Goal: Task Accomplishment & Management: Use online tool/utility

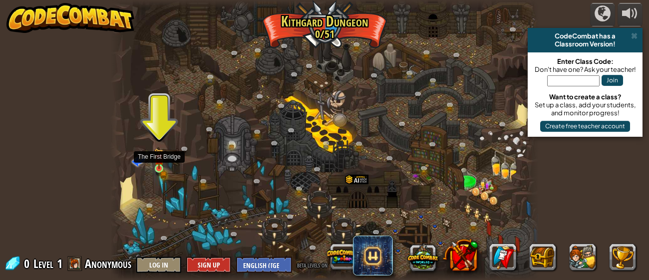
click at [161, 156] on img at bounding box center [158, 158] width 9 height 21
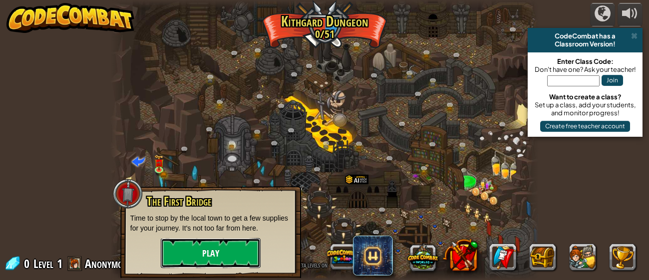
click at [184, 259] on button "Play" at bounding box center [211, 253] width 100 height 30
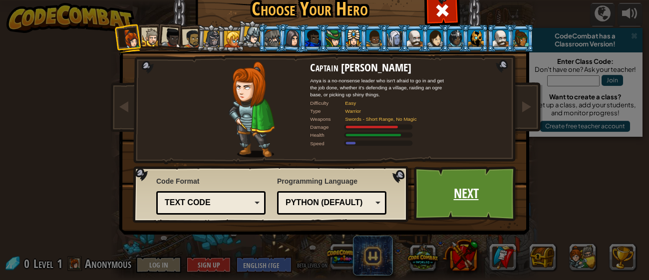
click at [469, 199] on link "Next" at bounding box center [466, 193] width 104 height 55
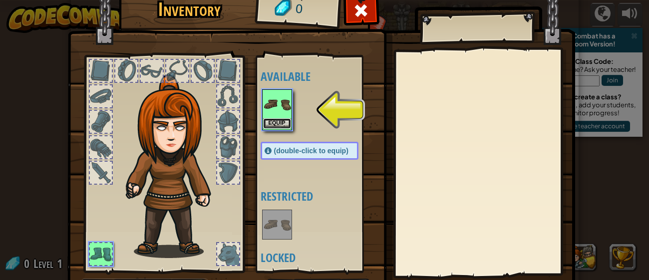
click at [281, 125] on button "Equip" at bounding box center [277, 123] width 28 height 10
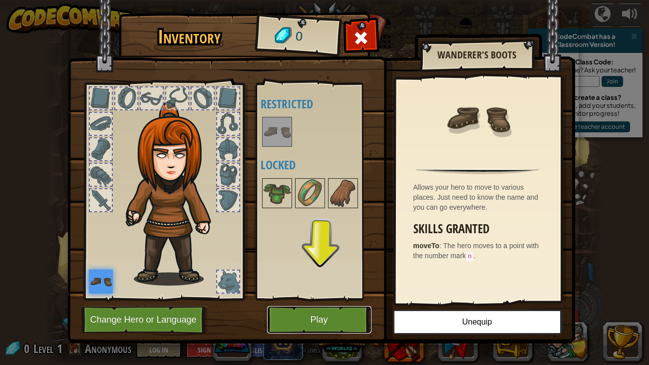
click at [322, 279] on button "Play" at bounding box center [319, 319] width 104 height 27
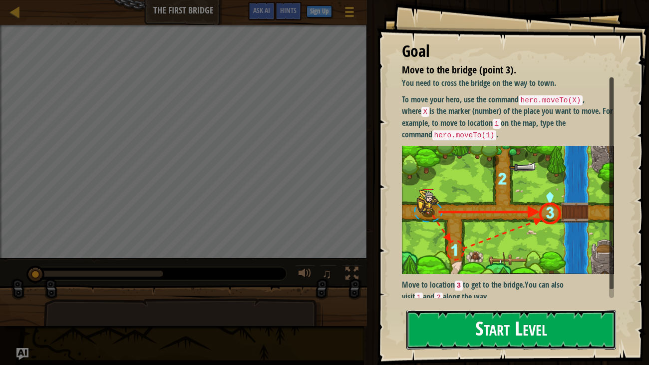
click at [481, 279] on button "Start Level" at bounding box center [511, 329] width 210 height 39
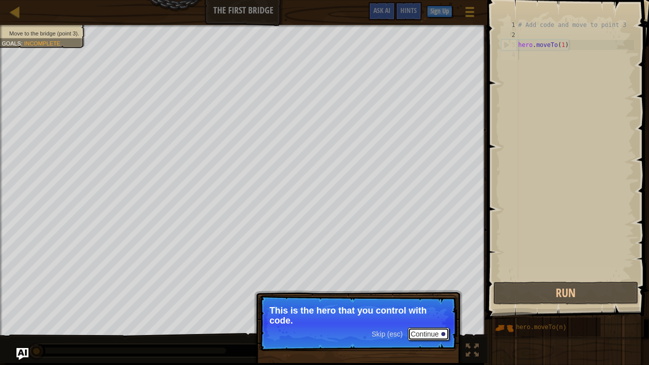
click at [423, 279] on button "Continue" at bounding box center [428, 333] width 41 height 13
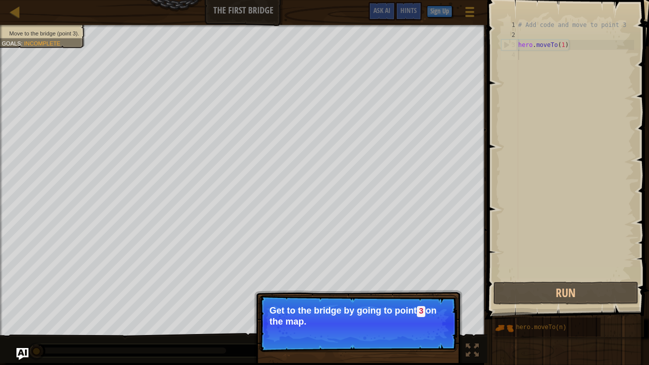
click at [423, 279] on button "Continue" at bounding box center [428, 334] width 41 height 13
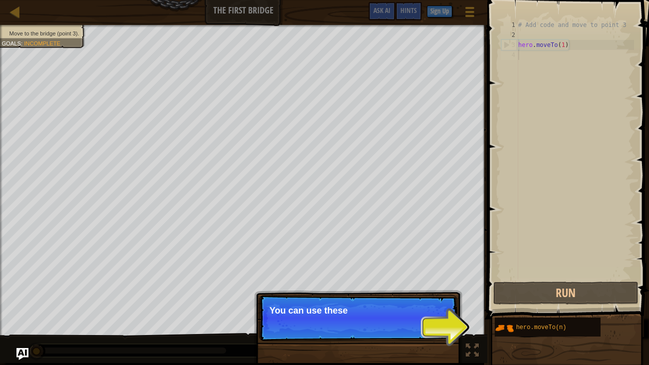
click at [422, 279] on p "Skip (esc) Continue You can use these" at bounding box center [358, 318] width 198 height 46
click at [422, 279] on p "Skip (esc) Continue You can use these methods. Rig" at bounding box center [358, 318] width 198 height 46
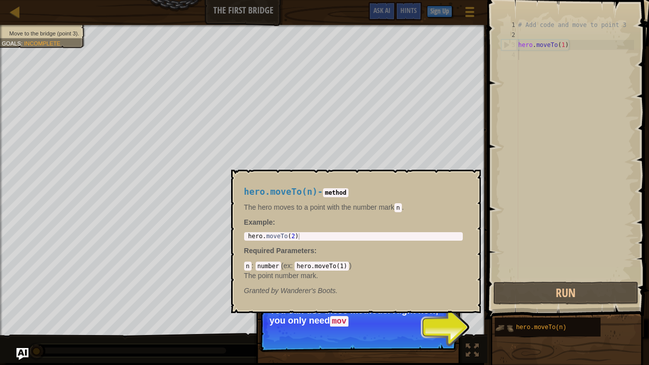
click at [502, 279] on img at bounding box center [503, 327] width 19 height 19
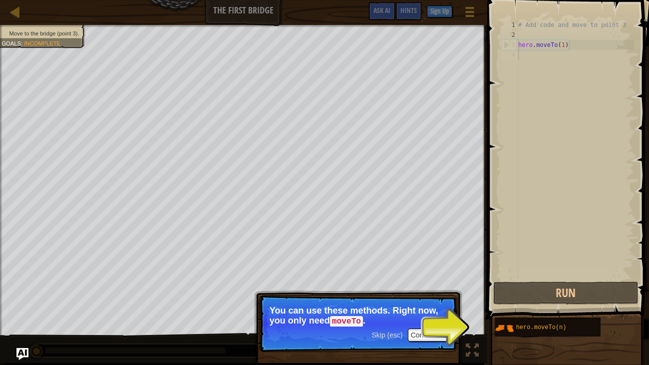
click at [452, 279] on p "Skip (esc) Continue You can use these methods. Right now, you only need moveTo ." at bounding box center [358, 323] width 198 height 57
click at [431, 279] on button "Continue" at bounding box center [428, 334] width 41 height 13
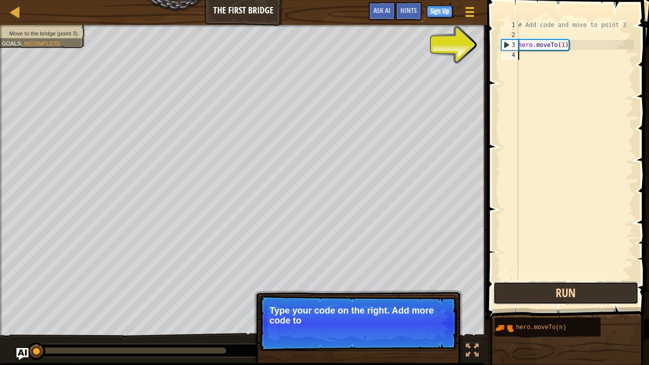
click at [535, 279] on button "Run" at bounding box center [565, 292] width 145 height 23
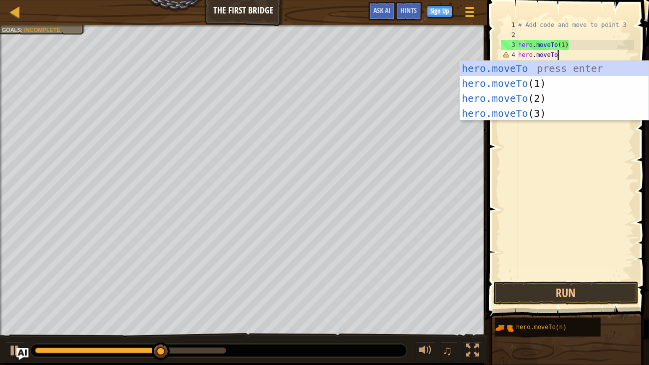
scroll to position [4, 3]
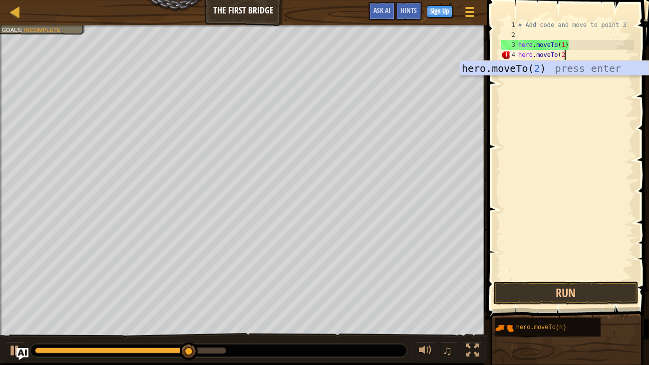
type textarea "hero.moveTo(20"
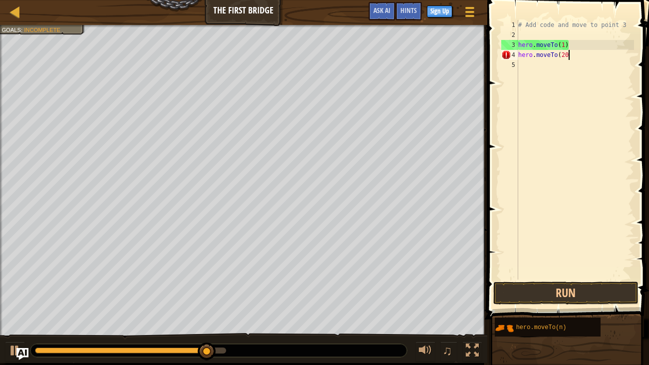
scroll to position [4, 0]
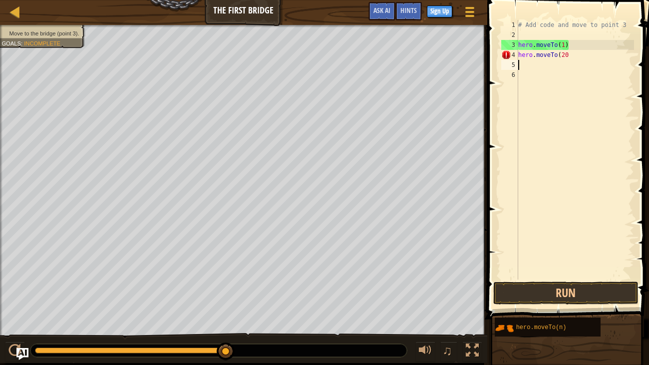
click at [573, 54] on div "# Add code and move to point 3 hero . moveTo ( 1 ) hero . moveTo ( 20" at bounding box center [575, 159] width 118 height 279
type textarea "hero.moveTo(2)"
click at [598, 279] on button "Run" at bounding box center [565, 292] width 145 height 23
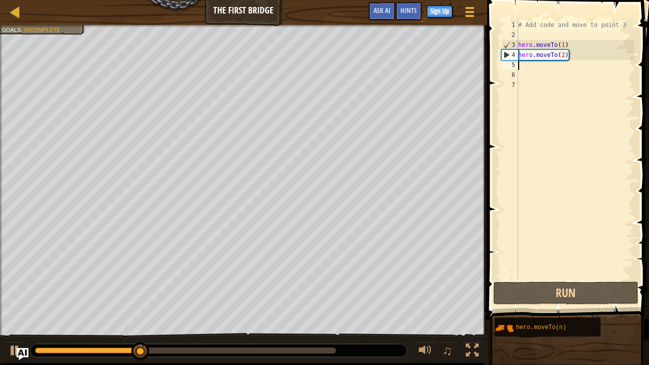
type textarea "hero.moveTo(2)"
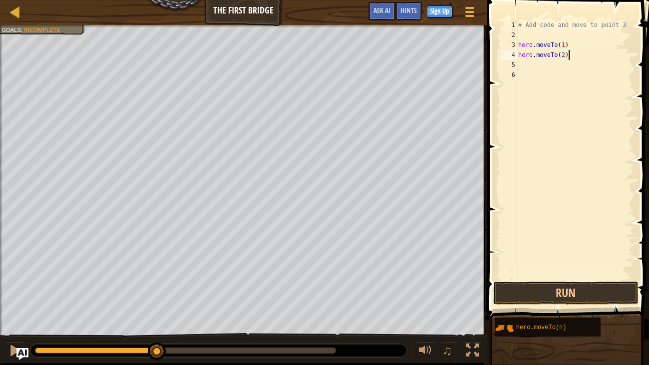
click at [519, 67] on div "# Add code and move to point 3 hero . moveTo ( 1 ) hero . moveTo ( 2 )" at bounding box center [575, 159] width 118 height 279
type textarea "hero.moveTo(2)"
click at [519, 61] on div "# Add code and move to point 3 hero . moveTo ( 1 ) hero . moveTo ( 2 )" at bounding box center [575, 159] width 118 height 279
click at [566, 69] on div "# Add code and move to point 3 hero . moveTo ( 1 ) hero . moveTo ( 2 )" at bounding box center [575, 159] width 118 height 279
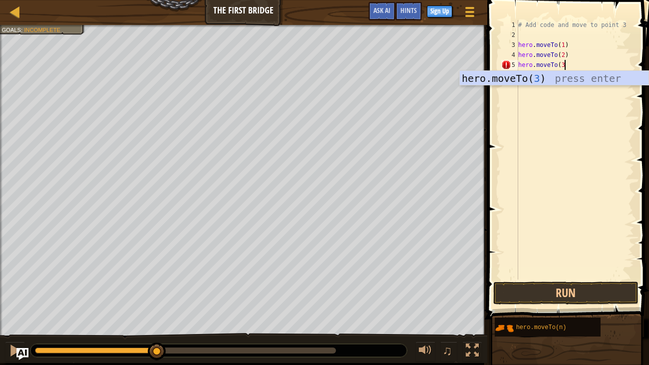
scroll to position [4, 3]
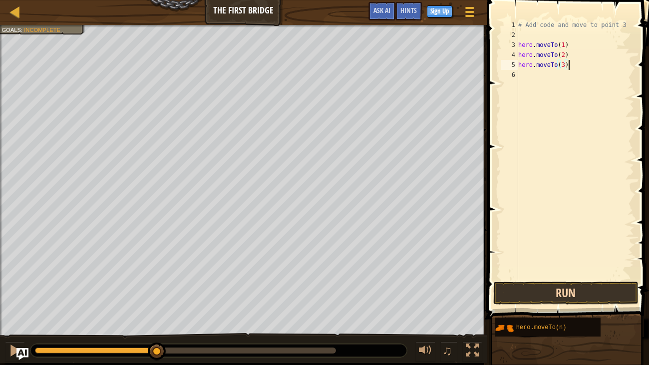
type textarea "hero.moveTo(3)"
click at [572, 279] on button "Run" at bounding box center [565, 292] width 145 height 23
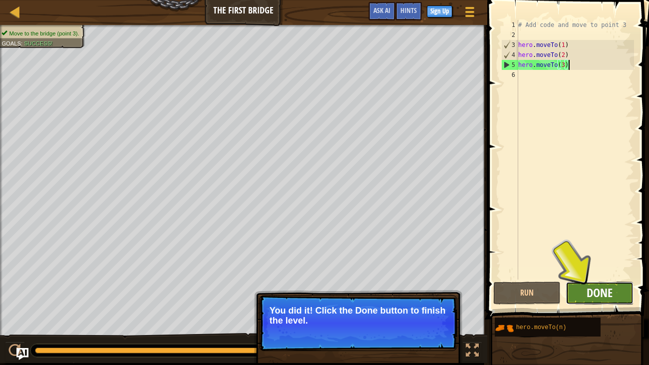
click at [591, 279] on span "Done" at bounding box center [599, 292] width 26 height 16
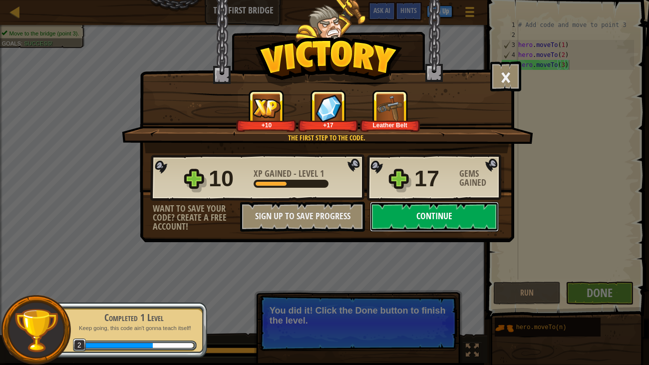
click at [460, 220] on button "Continue" at bounding box center [434, 217] width 129 height 30
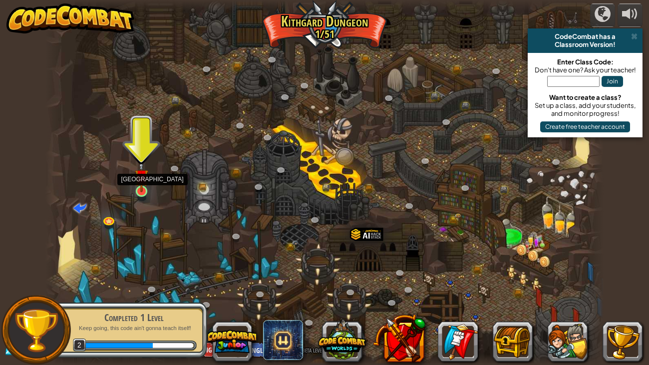
click at [145, 191] on img at bounding box center [142, 176] width 14 height 32
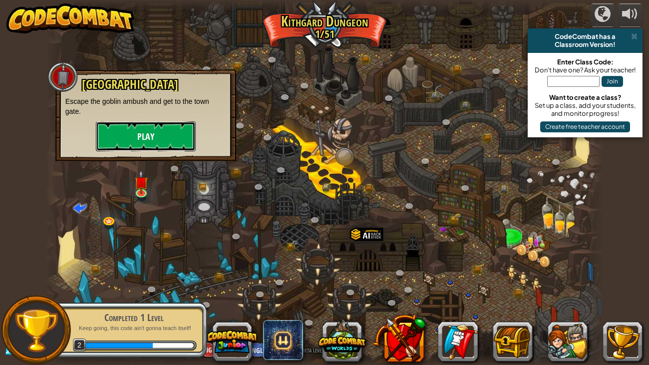
click at [169, 143] on button "Play" at bounding box center [146, 136] width 100 height 30
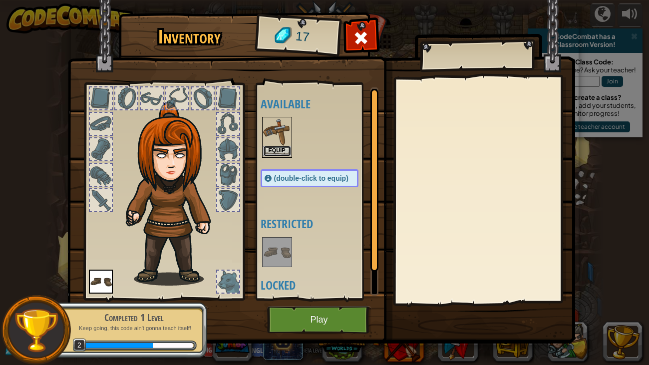
click at [278, 147] on button "Equip" at bounding box center [277, 151] width 28 height 10
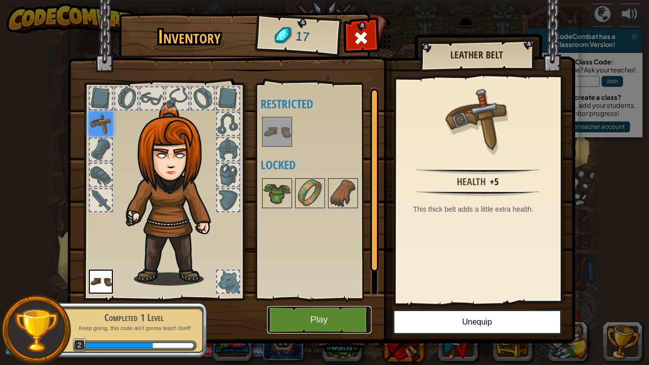
click at [308, 279] on button "Play" at bounding box center [319, 319] width 104 height 27
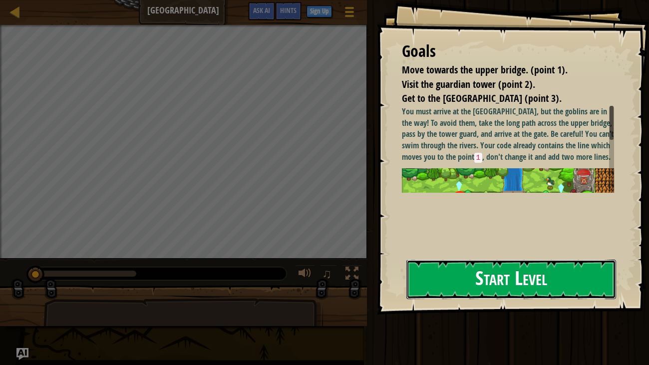
click at [494, 279] on button "Start Level" at bounding box center [511, 278] width 210 height 39
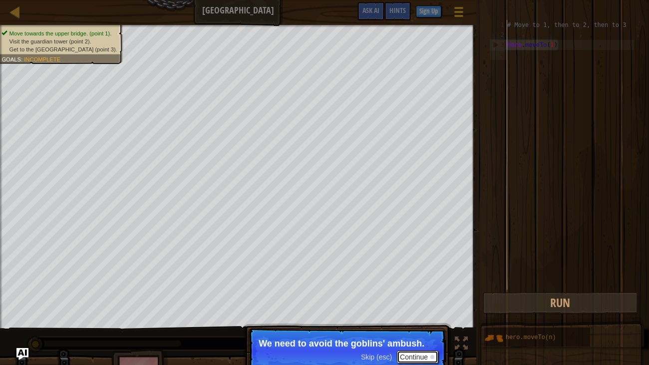
click at [412, 279] on button "Continue" at bounding box center [417, 356] width 41 height 13
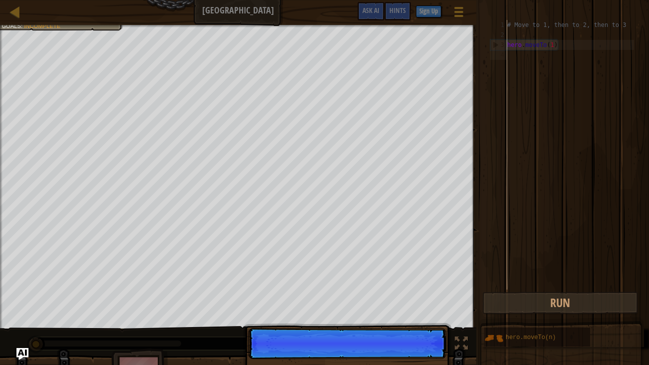
scroll to position [4, 0]
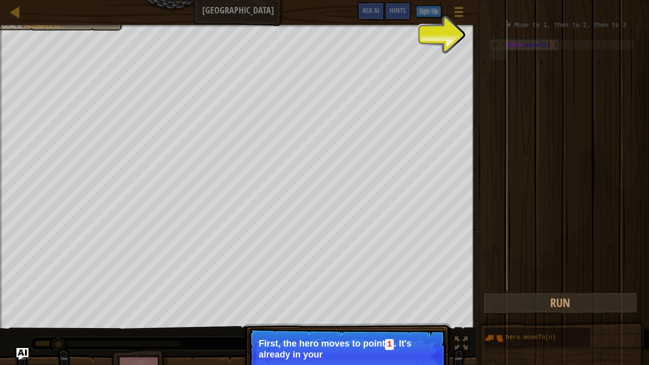
click at [414, 279] on p "First, the hero moves to point 1 . It's already in your" at bounding box center [346, 348] width 177 height 21
click at [416, 279] on button "Continue" at bounding box center [417, 367] width 41 height 13
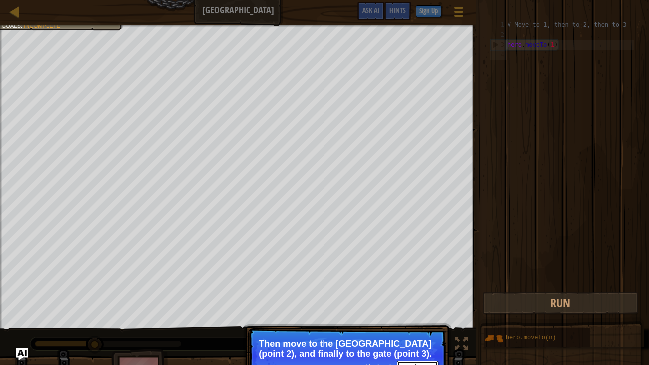
click at [407, 279] on button "Continue" at bounding box center [417, 366] width 41 height 13
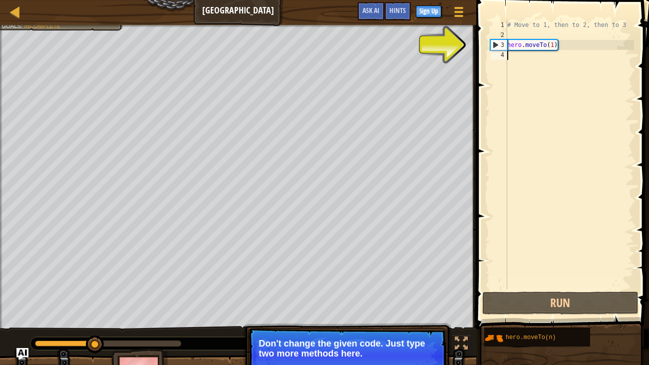
click at [513, 59] on div "# Move to 1, then to 2, then to 3 hero . moveTo ( 1 )" at bounding box center [569, 164] width 129 height 289
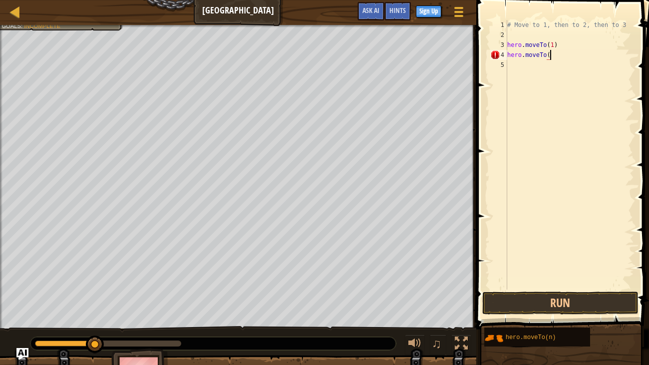
scroll to position [4, 3]
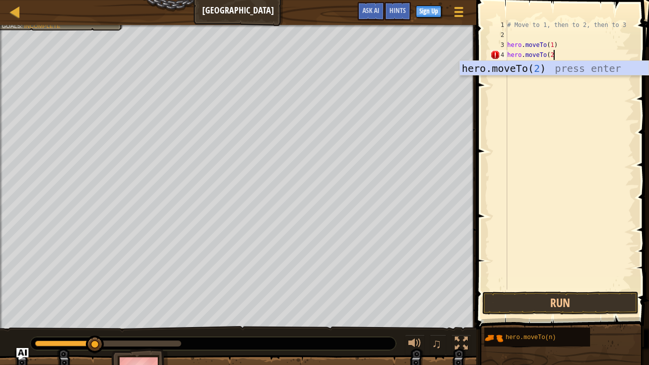
type textarea "hero.moveTo(2)"
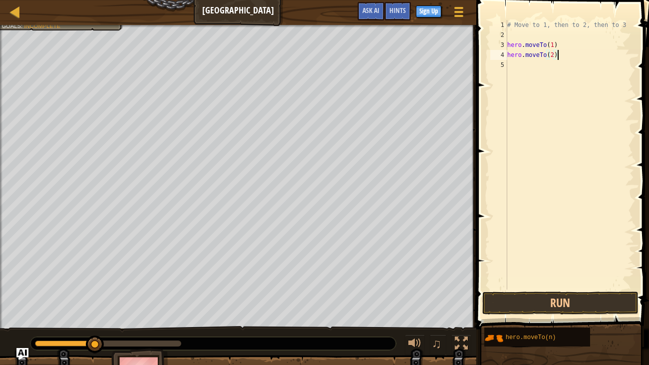
scroll to position [4, 0]
type textarea "hero.moveTo(2)"
click at [559, 279] on button "Run" at bounding box center [560, 302] width 156 height 23
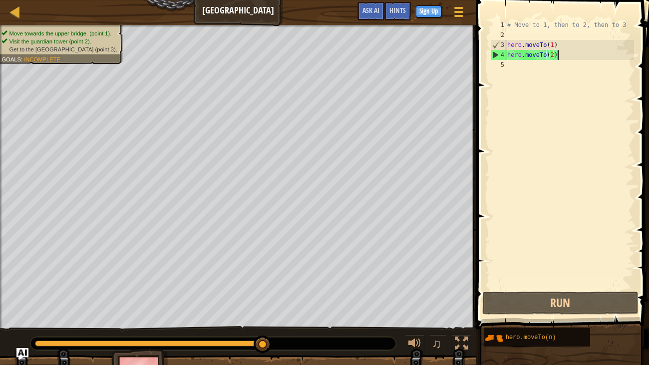
click at [521, 66] on div "# Move to 1, then to 2, then to 3 hero . moveTo ( 1 ) hero . moveTo ( 2 )" at bounding box center [569, 164] width 129 height 289
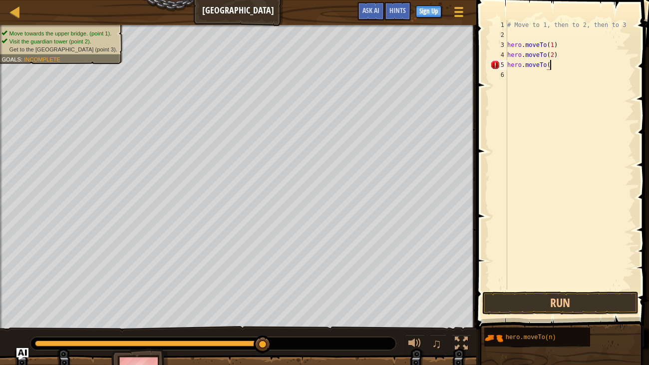
scroll to position [4, 3]
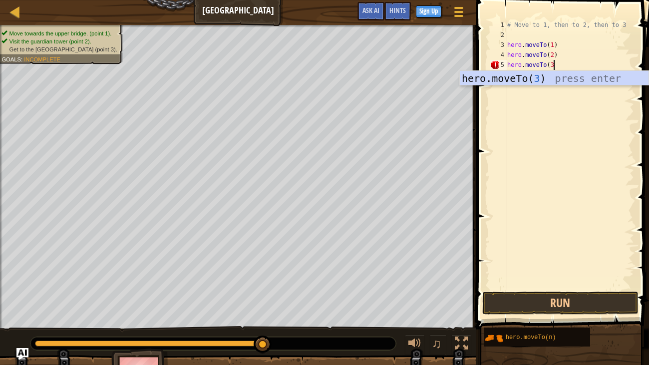
type textarea "hero.moveTo(3)"
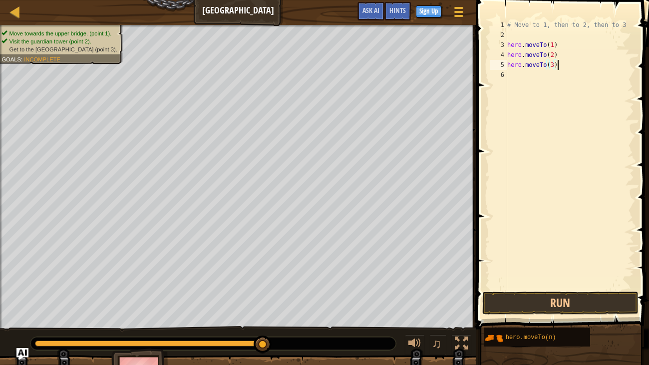
scroll to position [4, 0]
type textarea "hero.moveTo(3)"
click at [555, 77] on div "# Move to 1, then to 2, then to 3 hero . moveTo ( 1 ) hero . moveTo ( 2 ) hero …" at bounding box center [569, 164] width 129 height 289
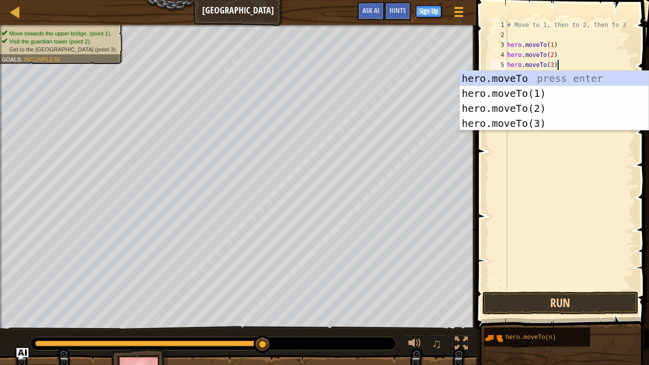
type textarea "hero.moveTo(3)"
click at [566, 279] on button "Run" at bounding box center [560, 302] width 156 height 23
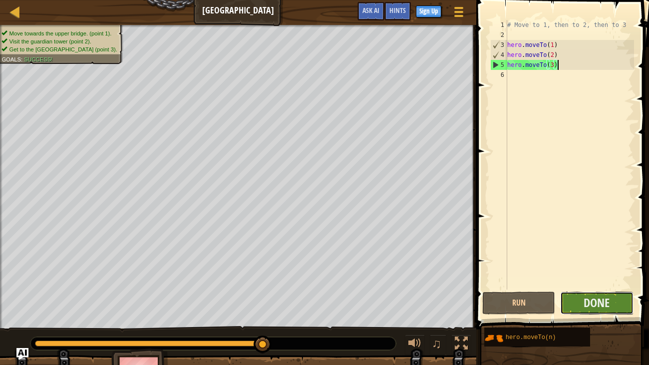
click at [611, 279] on button "Done" at bounding box center [596, 302] width 73 height 23
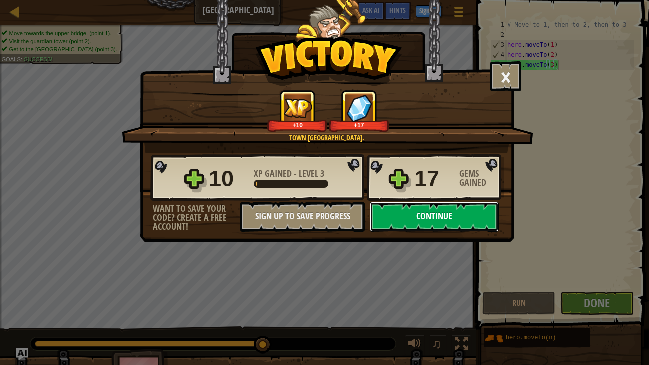
click at [447, 215] on button "Continue" at bounding box center [434, 217] width 129 height 30
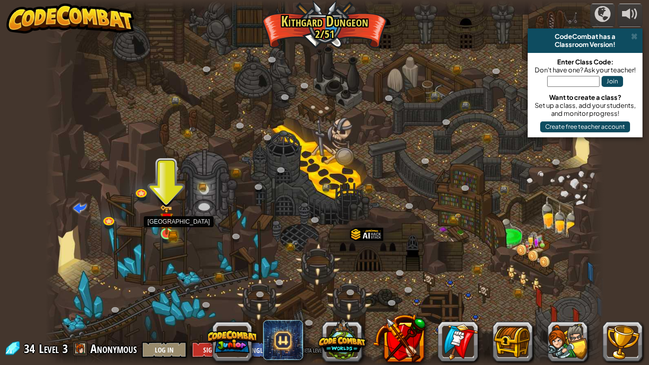
click at [169, 232] on img at bounding box center [167, 219] width 14 height 30
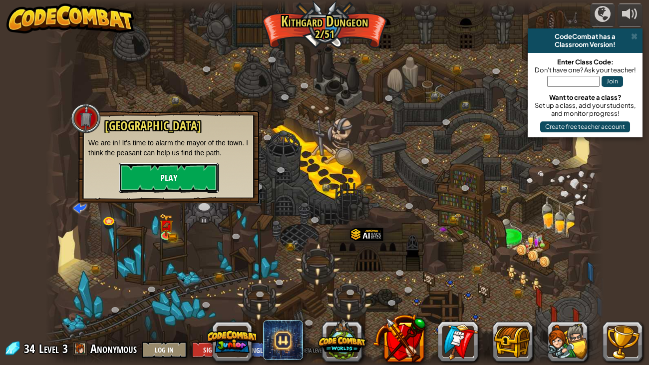
click at [183, 167] on button "Play" at bounding box center [169, 178] width 100 height 30
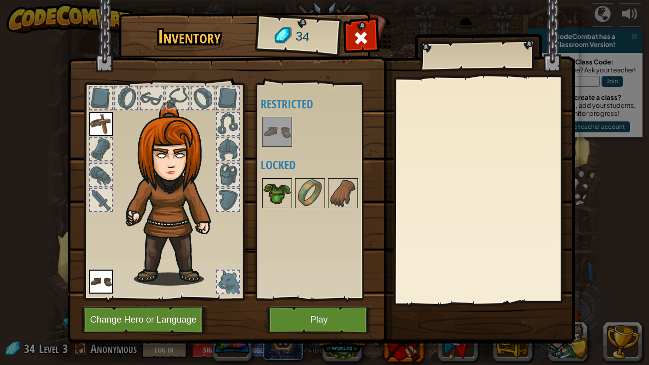
click at [282, 196] on img at bounding box center [277, 193] width 28 height 28
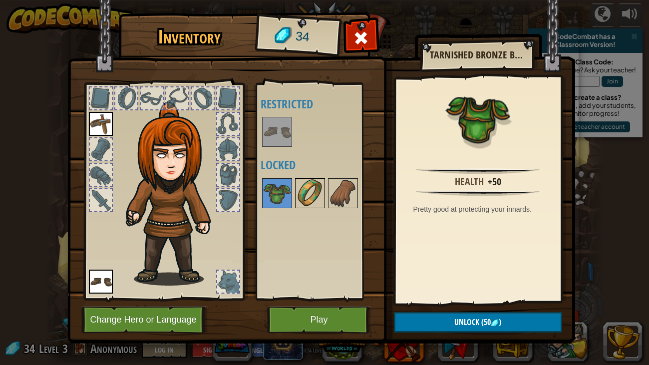
click at [307, 201] on img at bounding box center [310, 193] width 28 height 28
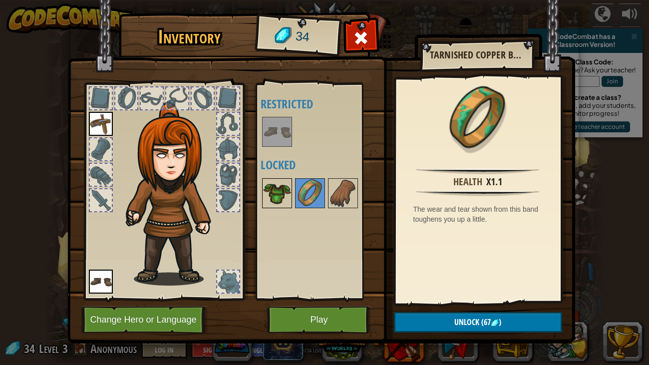
click at [283, 190] on img at bounding box center [277, 193] width 28 height 28
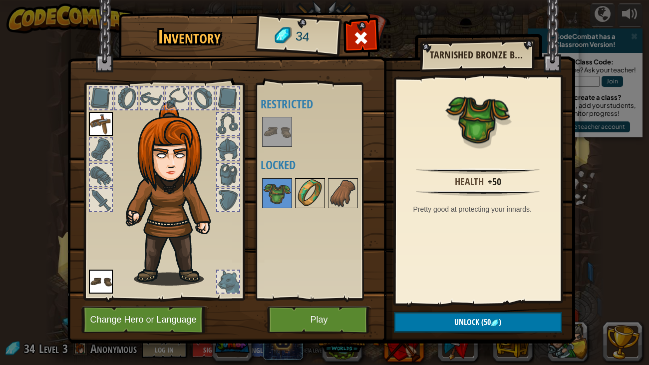
click at [308, 190] on img at bounding box center [310, 193] width 28 height 28
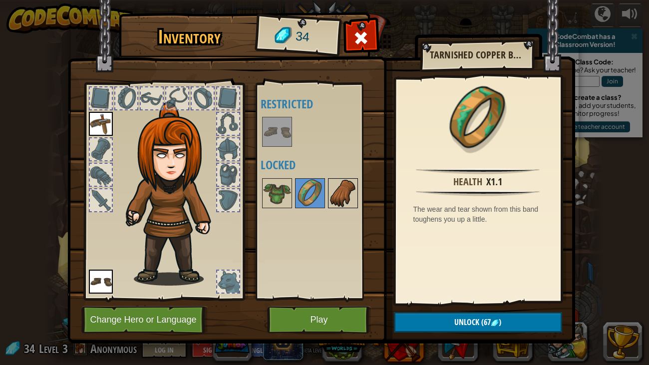
click at [336, 189] on img at bounding box center [343, 193] width 28 height 28
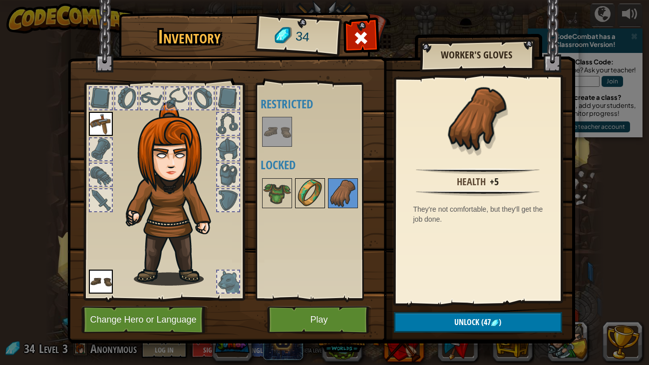
click at [306, 200] on img at bounding box center [310, 193] width 28 height 28
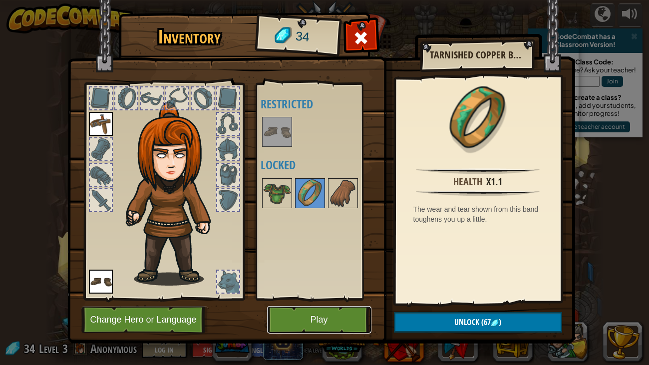
click at [294, 279] on button "Play" at bounding box center [319, 319] width 104 height 27
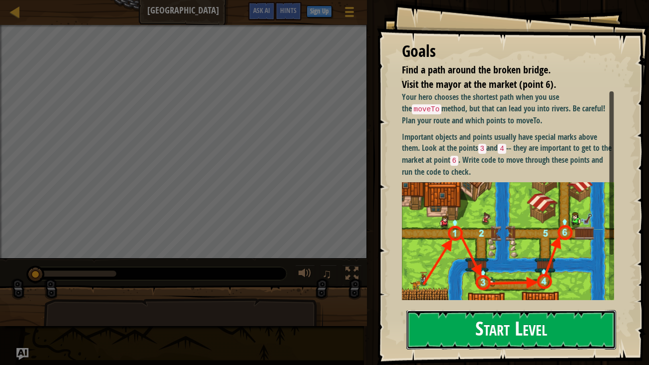
click at [513, 279] on button "Start Level" at bounding box center [511, 329] width 210 height 39
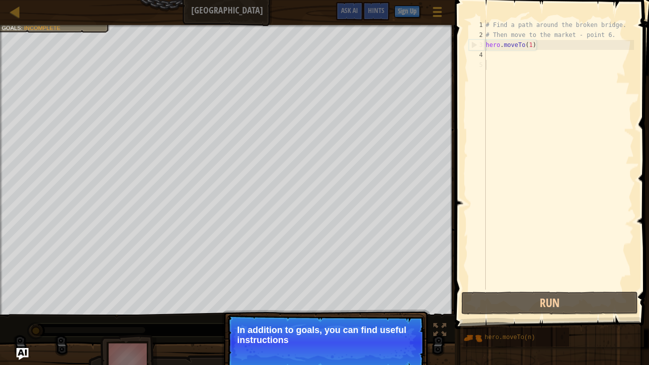
click at [495, 57] on div "# Find a path around the broken bridge. # Then move to the market - point 6. he…" at bounding box center [558, 164] width 150 height 289
click at [490, 66] on div "# Find a path around the broken bridge. # Then move to the market - point 6. he…" at bounding box center [558, 164] width 150 height 289
click at [494, 54] on div "# Find a path around the broken bridge. # Then move to the market - point 6. he…" at bounding box center [558, 164] width 150 height 289
click at [544, 44] on div "# Find a path around the broken bridge. # Then move to the market - point 6. he…" at bounding box center [558, 164] width 150 height 289
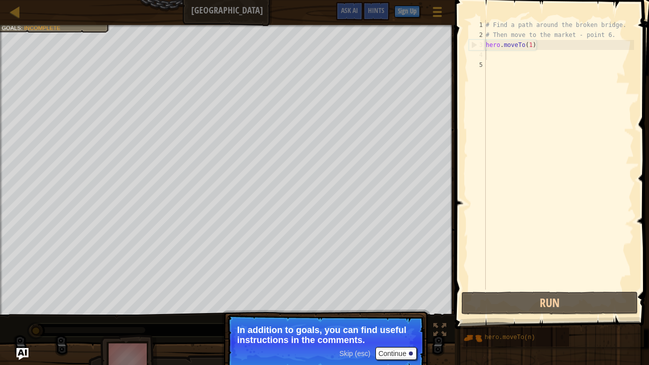
type textarea "hero.moveTo(1)"
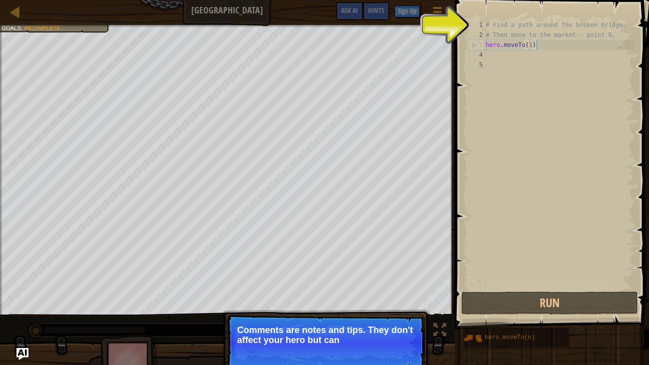
click at [534, 54] on div "# Find a path around the broken bridge. # Then move to the market - point 6. he…" at bounding box center [558, 164] width 150 height 289
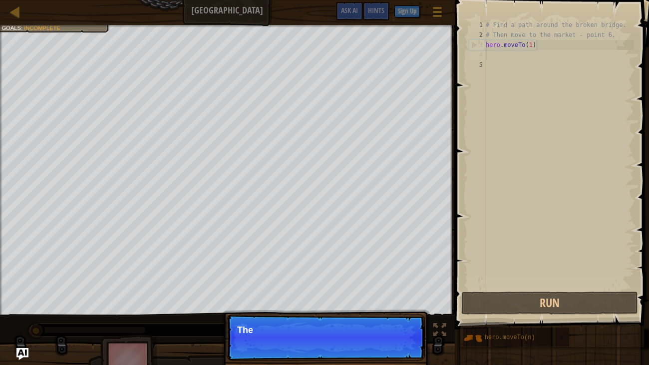
click at [542, 49] on div "# Find a path around the broken bridge. # Then move to the market - point 6. he…" at bounding box center [558, 164] width 150 height 289
type textarea "hero.moveTo(1)"
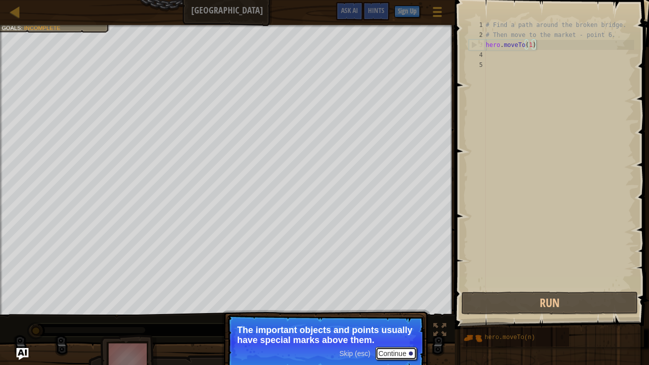
click at [388, 279] on button "Continue" at bounding box center [395, 353] width 41 height 13
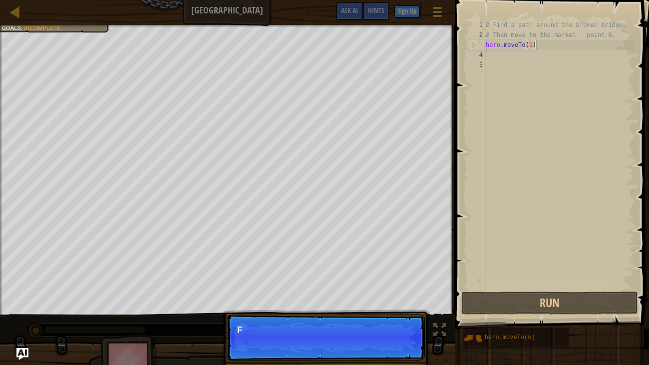
scroll to position [4, 3]
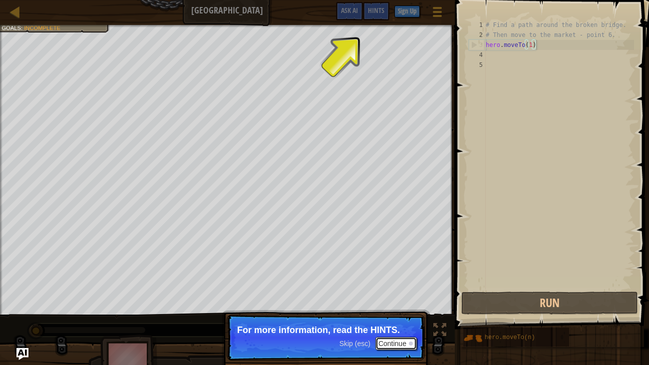
click at [410, 279] on div at bounding box center [411, 343] width 4 height 4
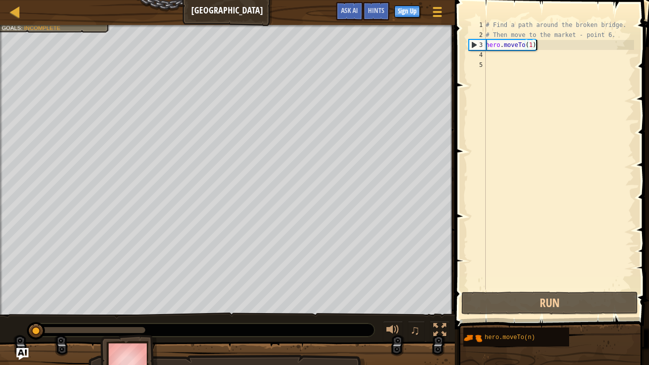
click at [525, 57] on div "# Find a path around the broken bridge. # Then move to the market - point 6. he…" at bounding box center [558, 164] width 150 height 289
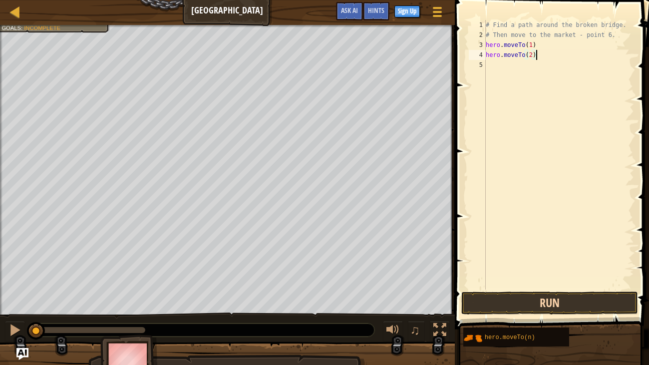
type textarea "hero.moveTo(2)"
click at [563, 279] on button "Run" at bounding box center [549, 302] width 177 height 23
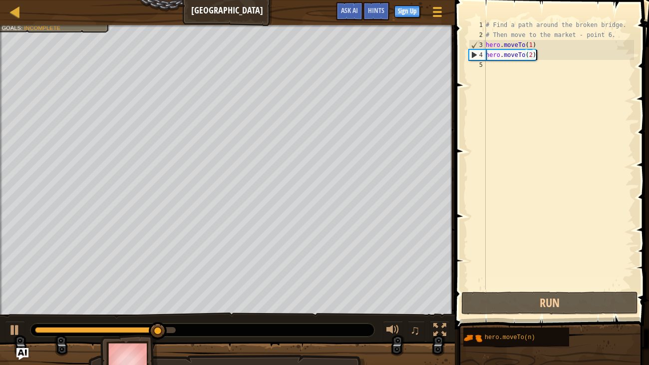
click at [498, 65] on div "# Find a path around the broken bridge. # Then move to the market - point 6. he…" at bounding box center [558, 164] width 150 height 289
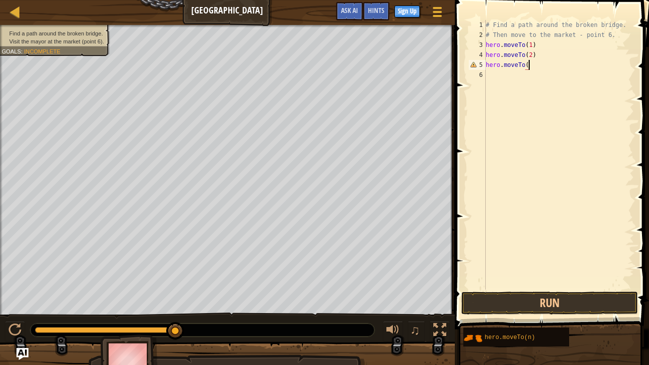
scroll to position [4, 3]
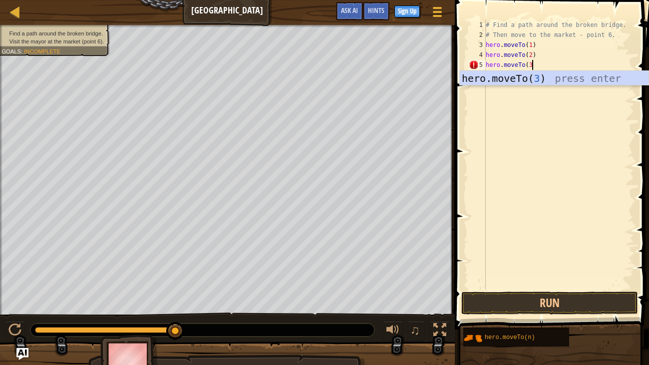
type textarea "hero.moveTo(3)"
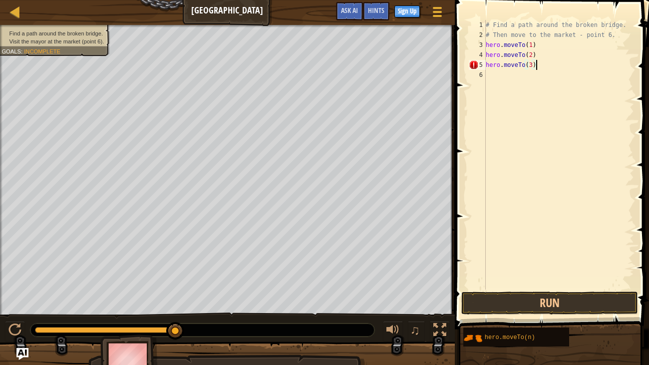
scroll to position [4, 3]
click at [509, 70] on div "# Find a path around the broken bridge. # Then move to the market - point 6. he…" at bounding box center [558, 164] width 150 height 289
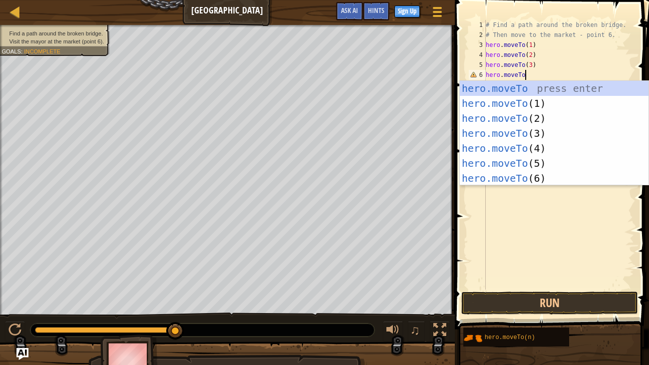
scroll to position [4, 3]
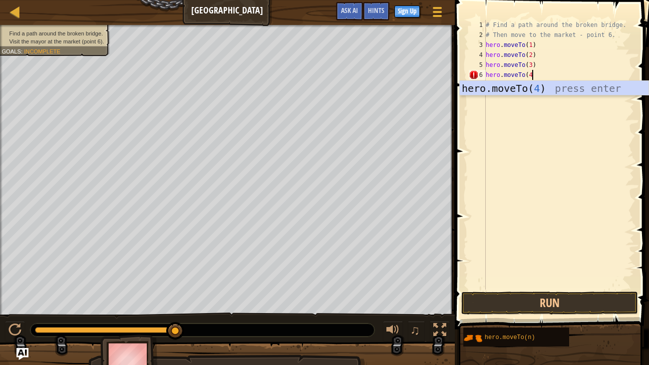
type textarea "hero.moveTo(4)"
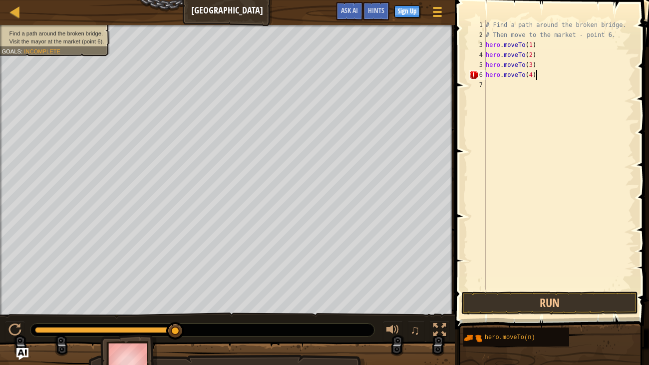
scroll to position [4, 3]
click at [504, 88] on div "# Find a path around the broken bridge. # Then move to the market - point 6. he…" at bounding box center [558, 164] width 150 height 289
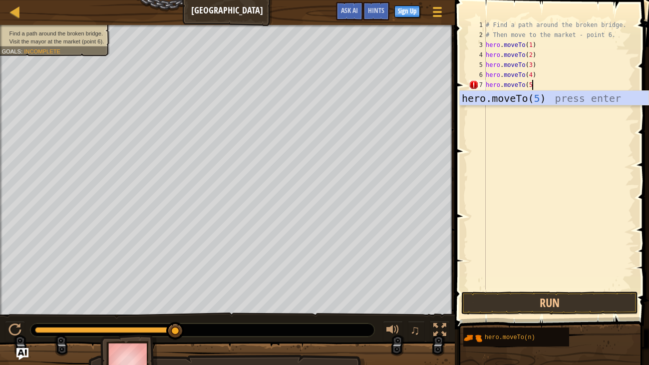
type textarea "hero.moveTo(5)"
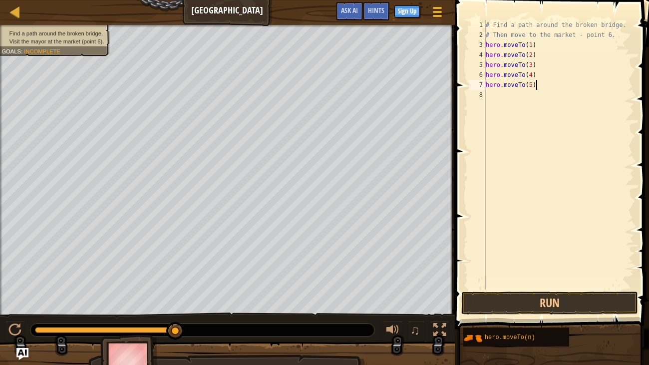
scroll to position [4, 3]
click at [530, 104] on div "# Find a path around the broken bridge. # Then move to the market - point 6. he…" at bounding box center [558, 164] width 150 height 289
type textarea "hero.moveTo(6)"
click at [557, 279] on button "Run" at bounding box center [549, 302] width 177 height 23
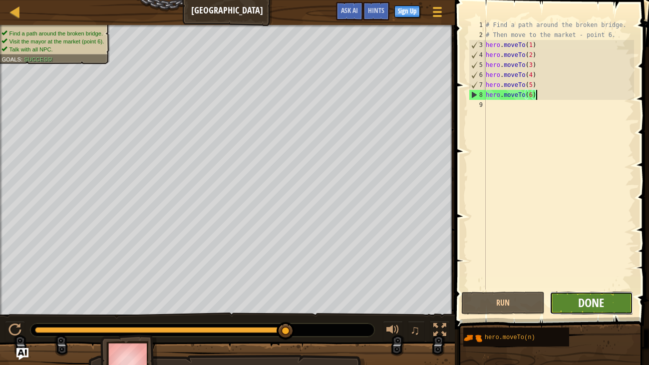
click at [602, 279] on span "Done" at bounding box center [591, 302] width 26 height 16
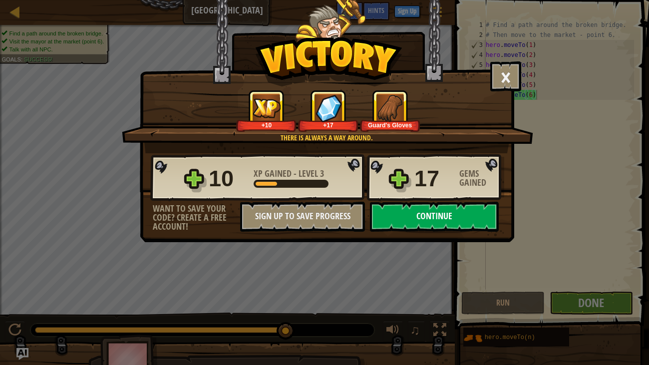
click at [432, 216] on button "Continue" at bounding box center [434, 217] width 129 height 30
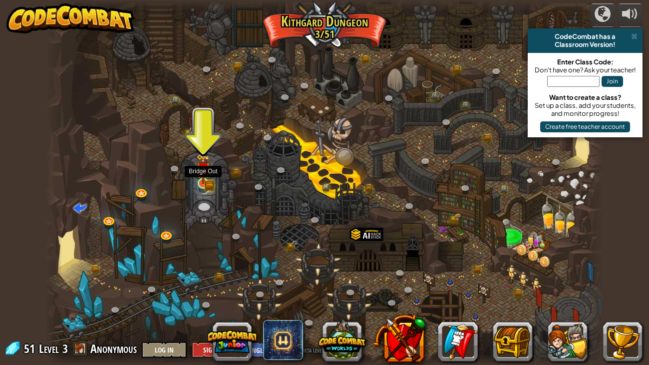
click at [200, 179] on img at bounding box center [203, 169] width 14 height 30
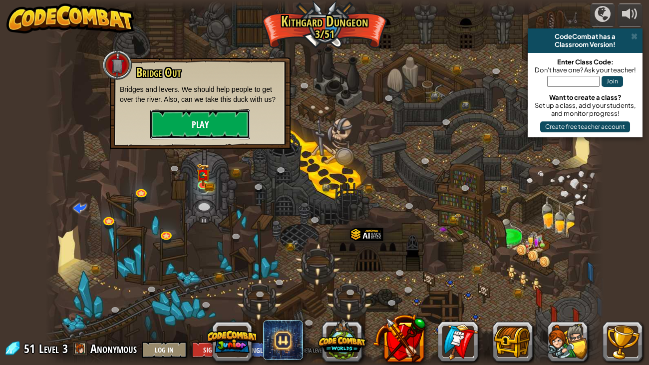
click at [207, 127] on button "Play" at bounding box center [200, 124] width 100 height 30
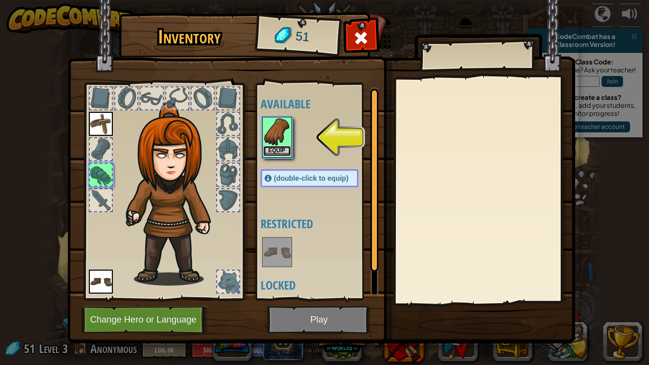
click at [279, 150] on button "Equip" at bounding box center [277, 151] width 28 height 10
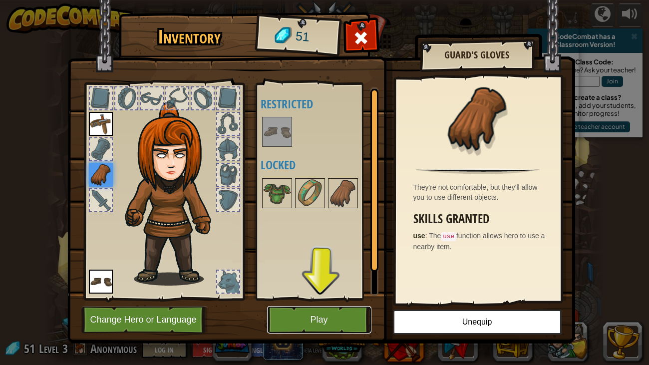
click at [327, 279] on button "Play" at bounding box center [319, 319] width 104 height 27
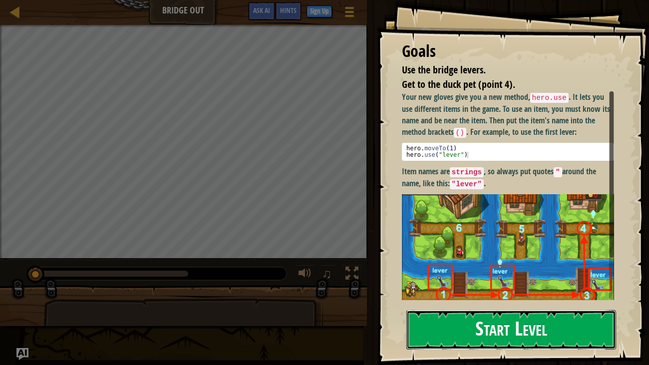
click at [503, 279] on button "Start Level" at bounding box center [511, 329] width 210 height 39
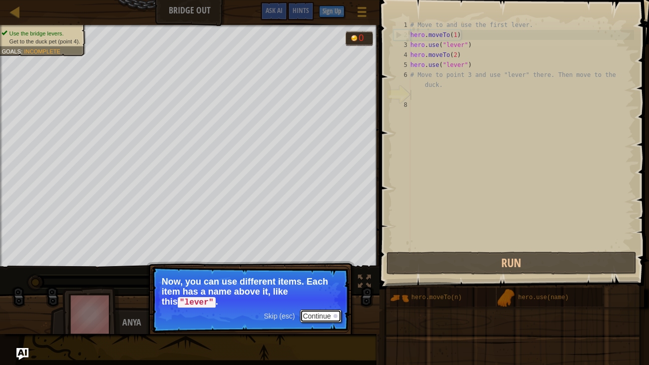
click at [312, 279] on button "Continue" at bounding box center [320, 315] width 41 height 13
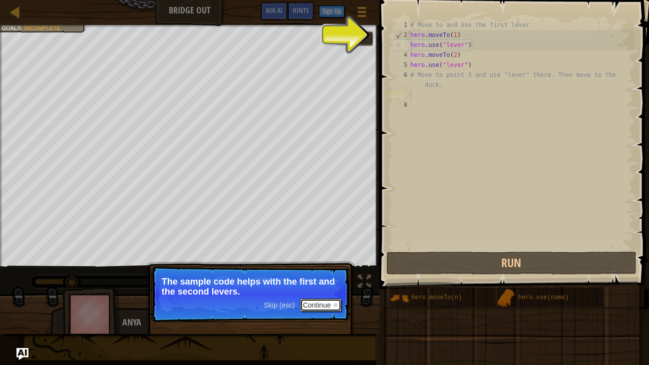
click at [335, 279] on button "Continue" at bounding box center [320, 304] width 41 height 13
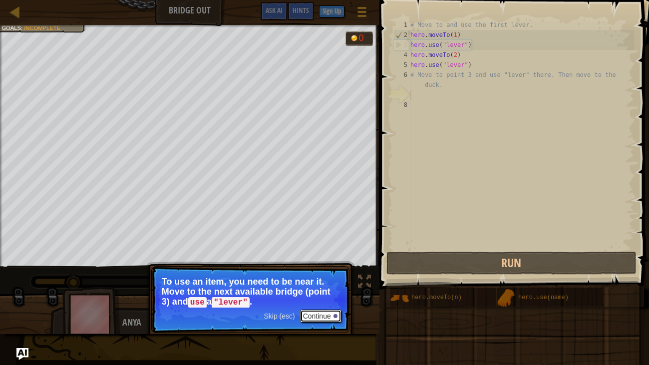
click at [334, 279] on button "Continue" at bounding box center [320, 315] width 41 height 13
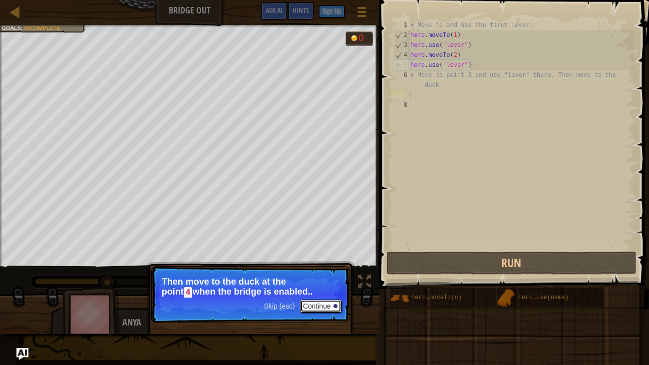
click at [321, 279] on button "Continue" at bounding box center [320, 305] width 41 height 13
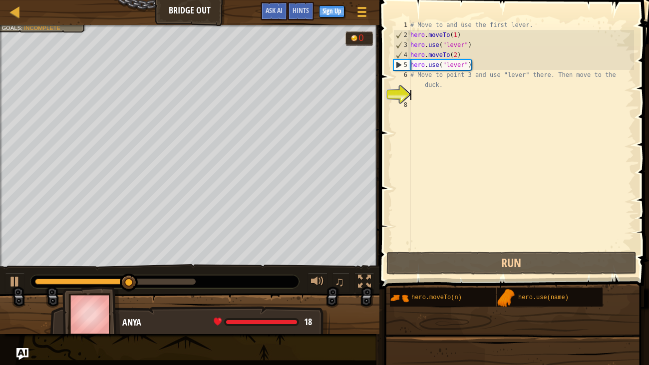
click at [424, 94] on div "# Move to and use the first lever. hero . moveTo ( 1 ) hero . use ( "lever" ) h…" at bounding box center [520, 144] width 225 height 249
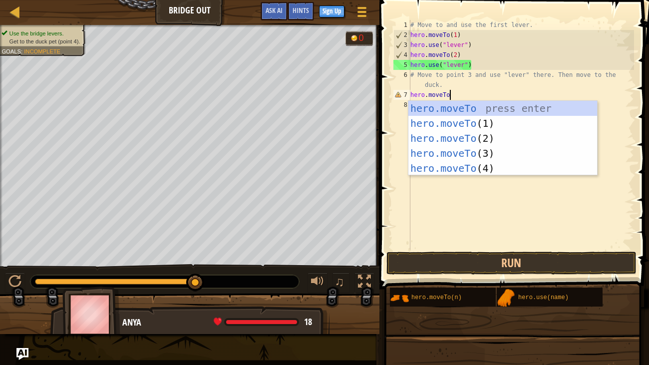
scroll to position [4, 3]
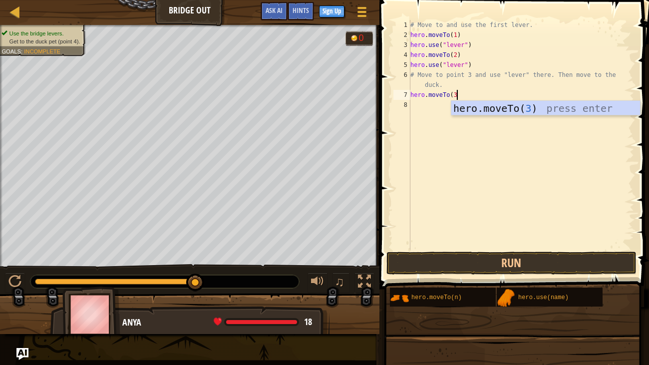
type textarea "hero.moveTo(3)"
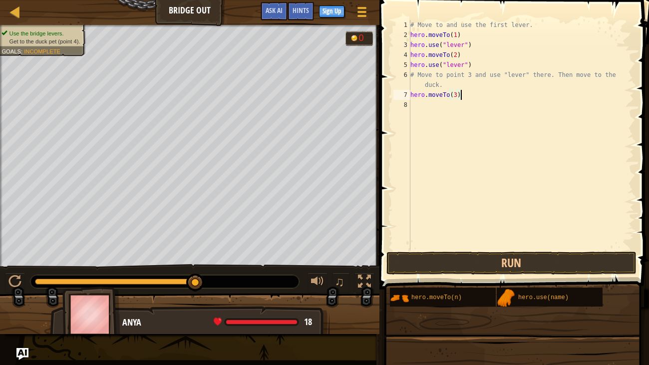
click at [417, 106] on div "# Move to and use the first lever. hero . moveTo ( 1 ) hero . use ( "lever" ) h…" at bounding box center [520, 144] width 225 height 249
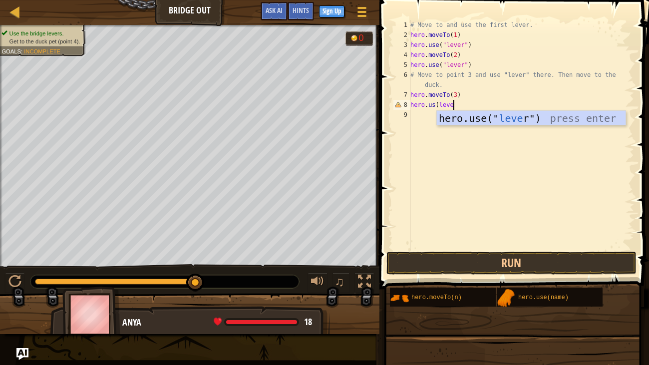
scroll to position [4, 3]
type textarea "[DOMAIN_NAME](lever)"
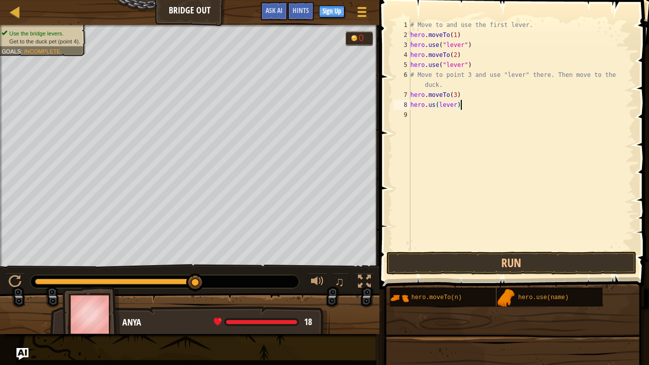
scroll to position [4, 0]
click at [506, 266] on button "Run" at bounding box center [511, 262] width 250 height 23
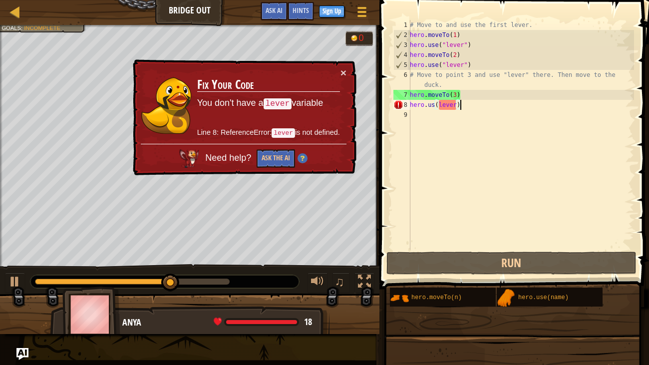
click at [434, 104] on div "# Move to and use the first lever. hero . moveTo ( 1 ) hero . use ( "lever" ) h…" at bounding box center [521, 144] width 226 height 249
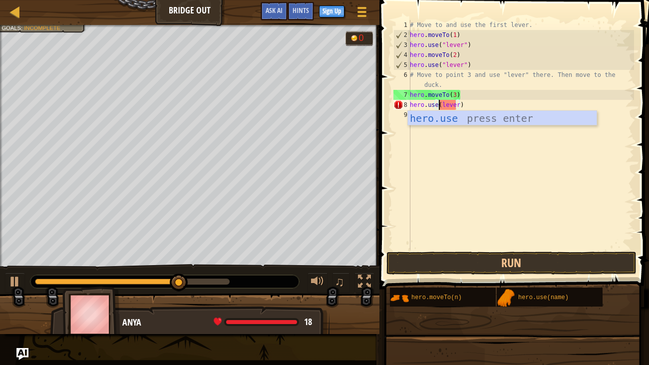
scroll to position [4, 2]
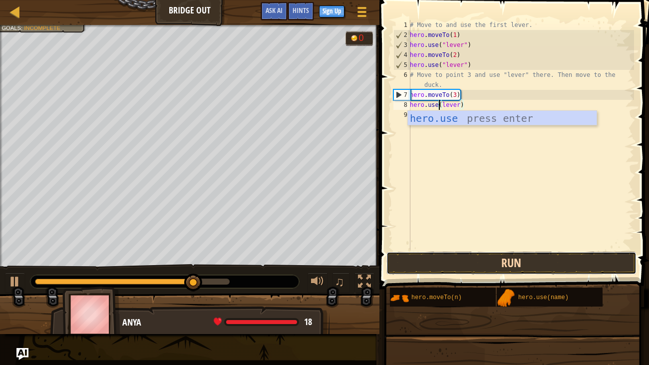
click at [459, 267] on button "Run" at bounding box center [511, 262] width 250 height 23
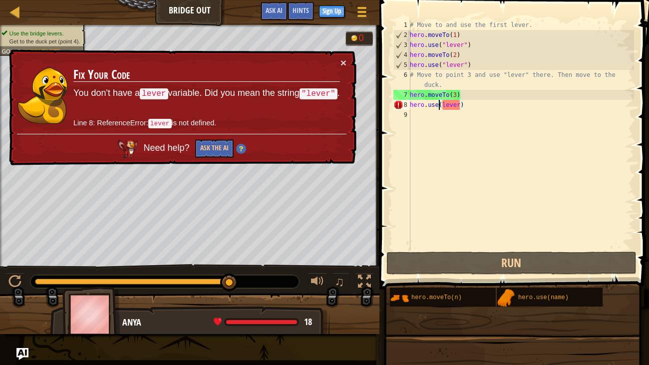
click at [442, 104] on div "# Move to and use the first lever. hero . moveTo ( 1 ) hero . use ( "lever" ) h…" at bounding box center [521, 144] width 226 height 249
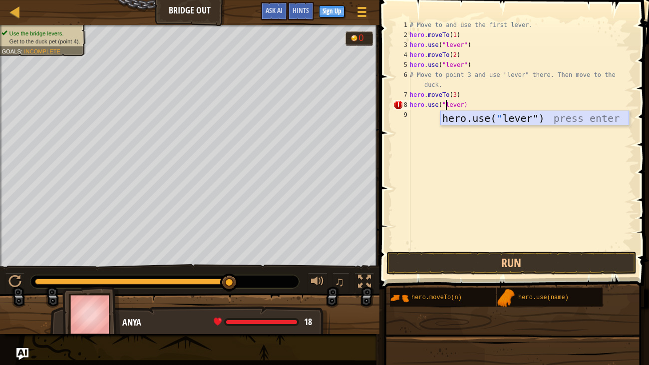
click at [521, 122] on div "hero.use( " lever") press enter" at bounding box center [534, 133] width 189 height 45
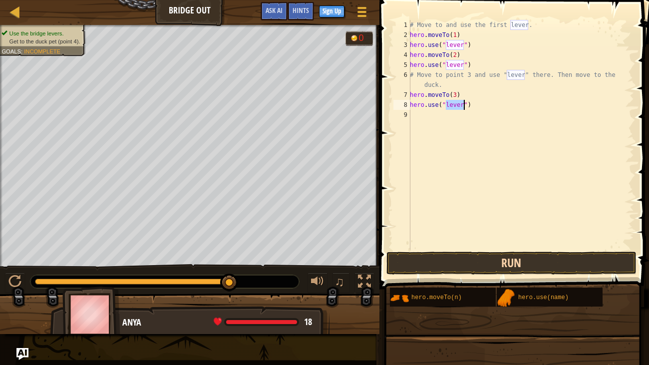
type textarea "hero.use("lever")"
click at [494, 270] on button "Run" at bounding box center [511, 262] width 250 height 23
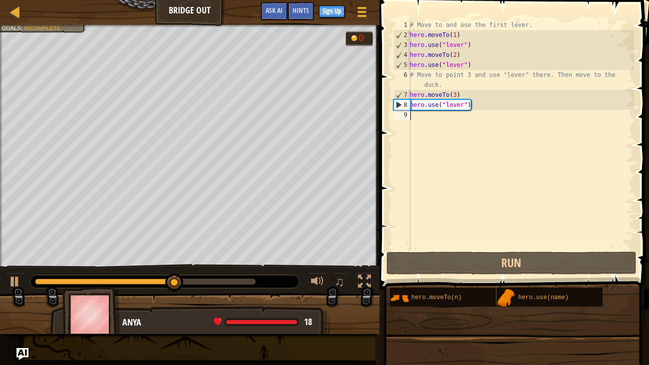
click at [447, 115] on div "# Move to and use the first lever. hero . moveTo ( 1 ) hero . use ( "lever" ) h…" at bounding box center [521, 144] width 226 height 249
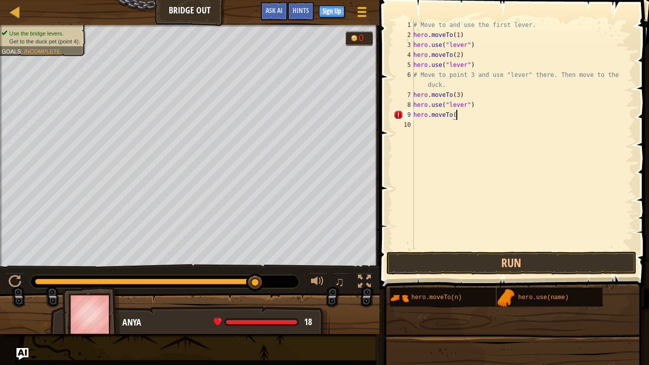
scroll to position [4, 3]
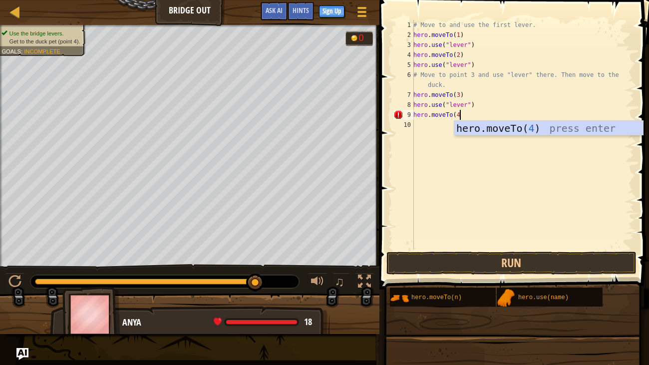
type textarea "hero.moveTo(4)"
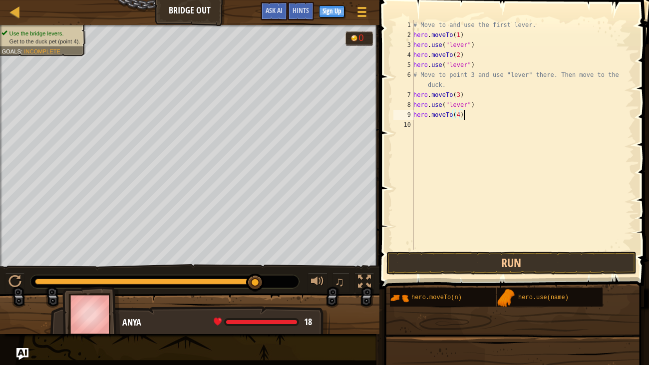
scroll to position [4, 0]
click at [432, 257] on button "Run" at bounding box center [511, 262] width 250 height 23
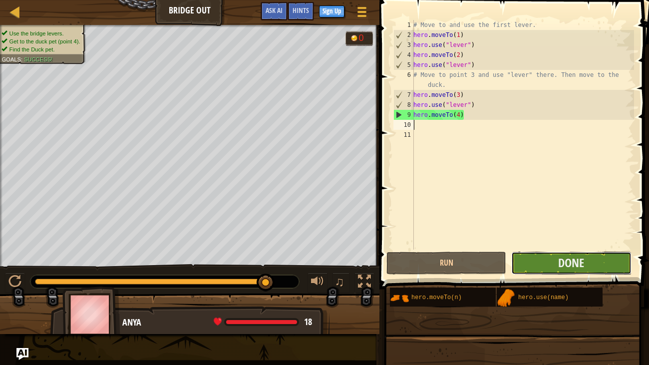
click at [590, 263] on button "Done" at bounding box center [571, 262] width 120 height 23
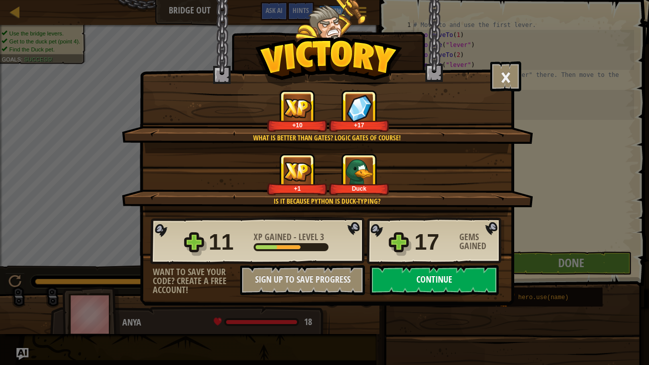
click at [440, 279] on button "Continue" at bounding box center [434, 280] width 129 height 30
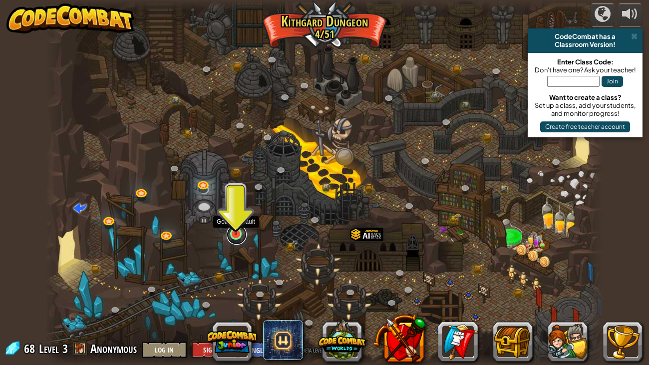
click at [231, 235] on link at bounding box center [236, 234] width 20 height 20
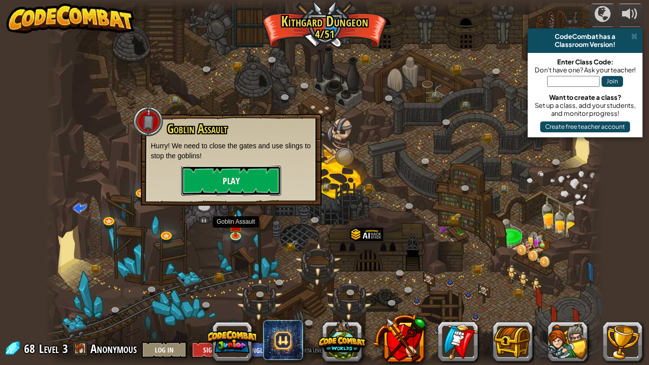
click at [258, 188] on button "Play" at bounding box center [231, 181] width 100 height 30
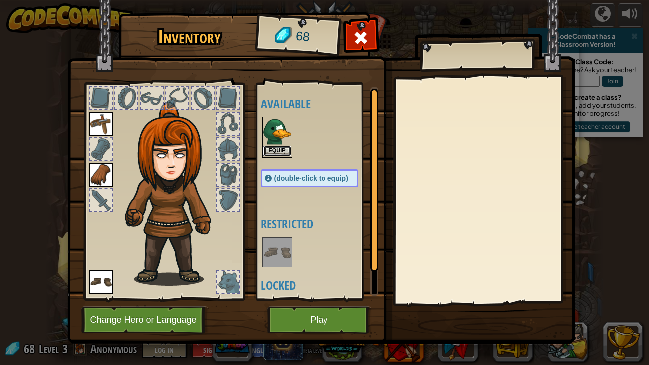
click at [275, 148] on button "Equip" at bounding box center [277, 151] width 28 height 10
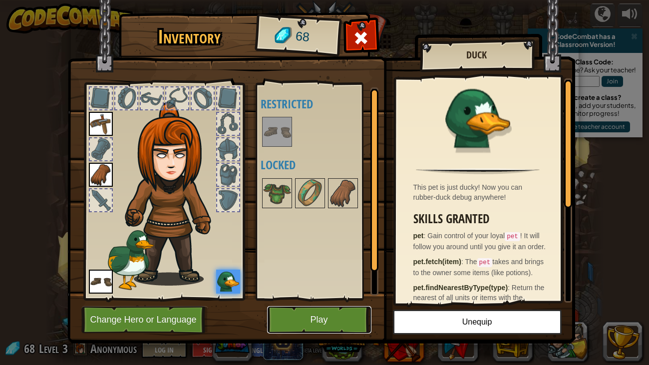
click at [298, 279] on button "Play" at bounding box center [319, 319] width 104 height 27
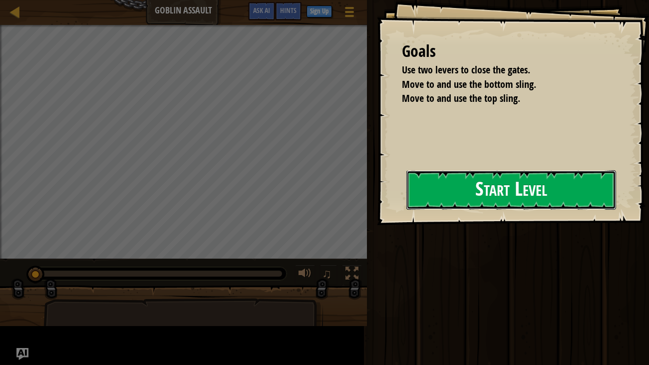
click at [457, 183] on button "Start Level" at bounding box center [511, 189] width 210 height 39
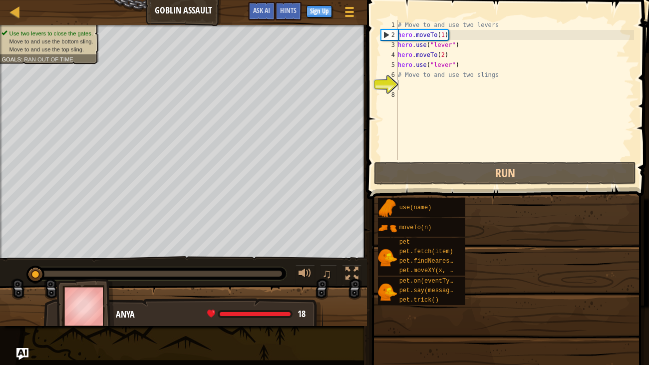
click at [367, 90] on div "Use two levers to close the gates. Move to and use the bottom sling. Move to an…" at bounding box center [183, 141] width 367 height 233
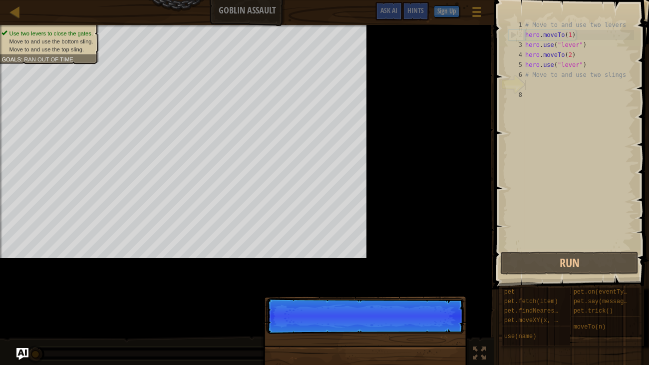
scroll to position [4, 0]
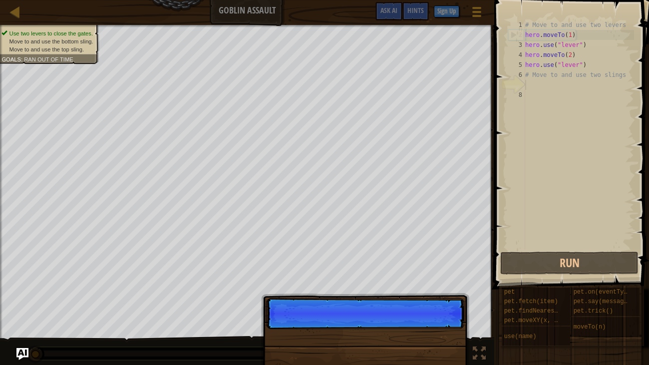
click at [439, 279] on p "Skip (esc) Continue" at bounding box center [365, 313] width 198 height 31
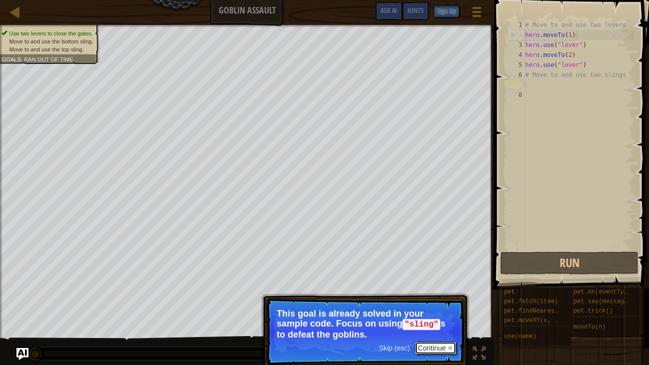
click at [441, 279] on button "Continue" at bounding box center [435, 347] width 41 height 13
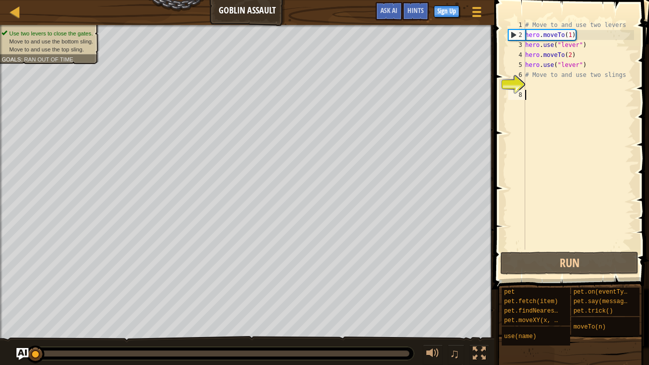
click at [531, 96] on div "# Move to and use two levers hero . moveTo ( 1 ) hero . use ( "lever" ) hero . …" at bounding box center [578, 144] width 111 height 249
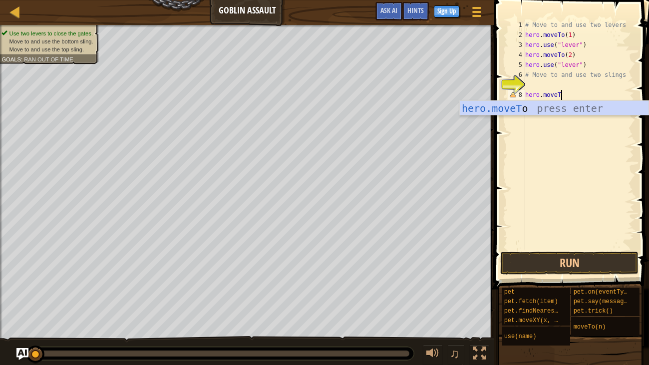
scroll to position [4, 2]
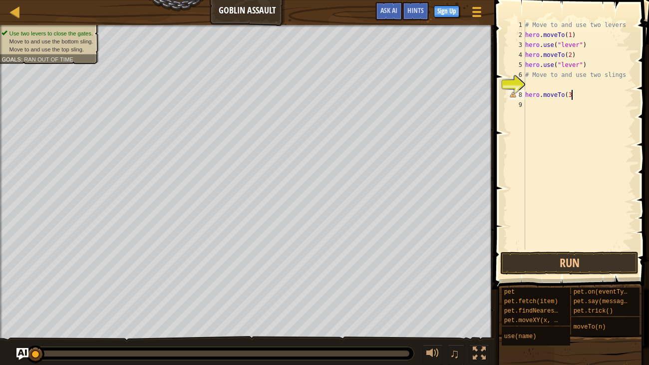
type textarea "hero.moveTo(3)"
click at [544, 107] on div "# Move to and use two levers hero . moveTo ( 1 ) hero . use ( "lever" ) hero . …" at bounding box center [578, 144] width 111 height 249
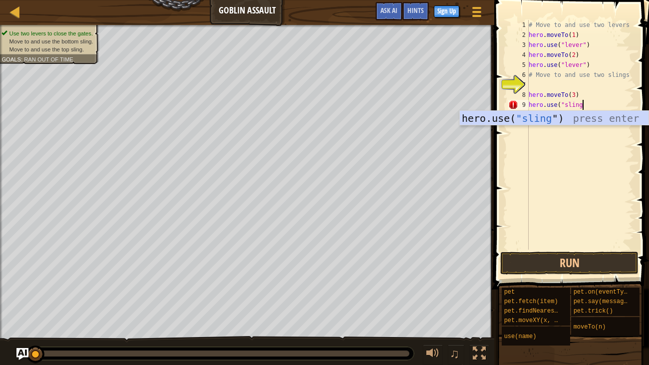
scroll to position [4, 4]
type textarea "hero.use("sling")"
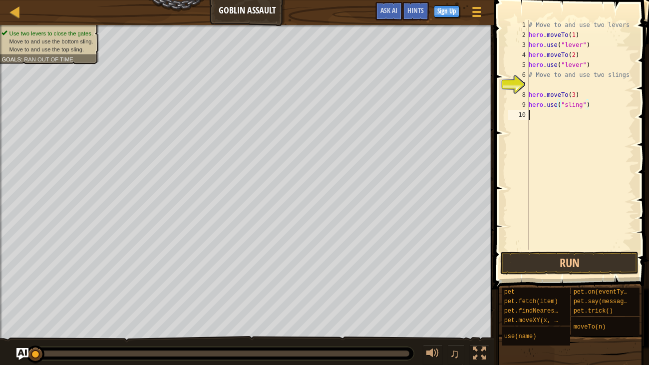
click at [560, 119] on div "# Move to and use two levers hero . moveTo ( 1 ) hero . use ( "lever" ) hero . …" at bounding box center [580, 144] width 108 height 249
type textarea "hero.moveTo(4)"
click at [569, 129] on div "# Move to and use two levers hero . moveTo ( 1 ) hero . use ( "lever" ) hero . …" at bounding box center [580, 144] width 108 height 249
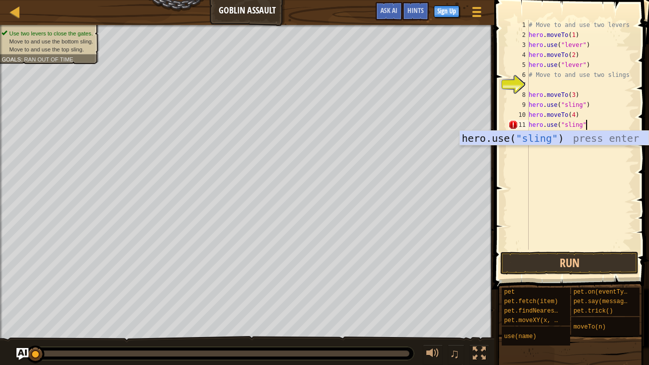
scroll to position [4, 4]
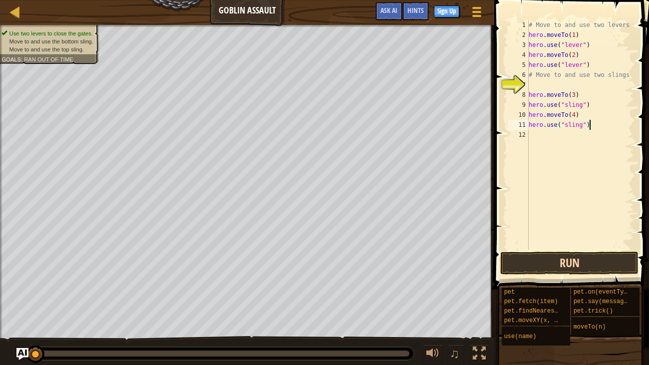
type textarea "hero.use("sling")"
click at [611, 262] on button "Run" at bounding box center [569, 262] width 138 height 23
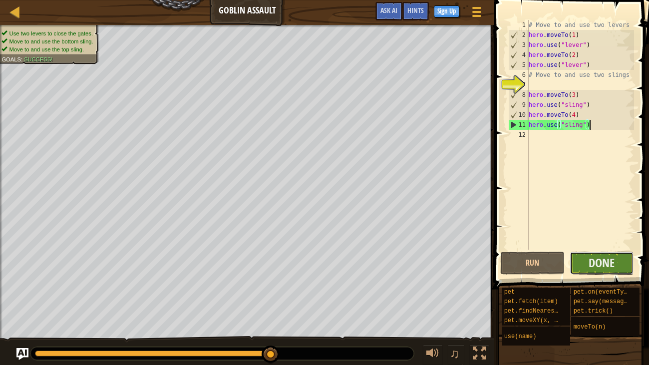
click at [618, 267] on button "Done" at bounding box center [601, 262] width 64 height 23
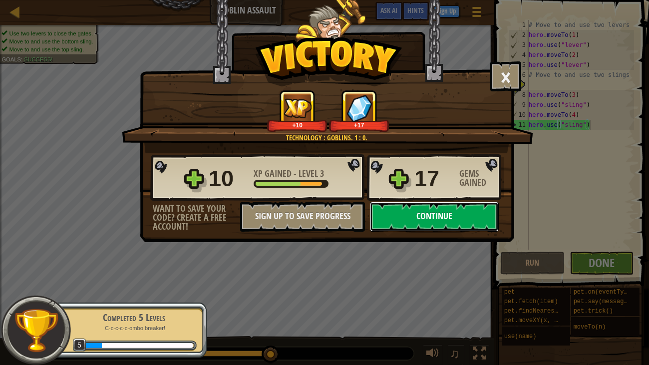
click at [439, 216] on button "Continue" at bounding box center [434, 217] width 129 height 30
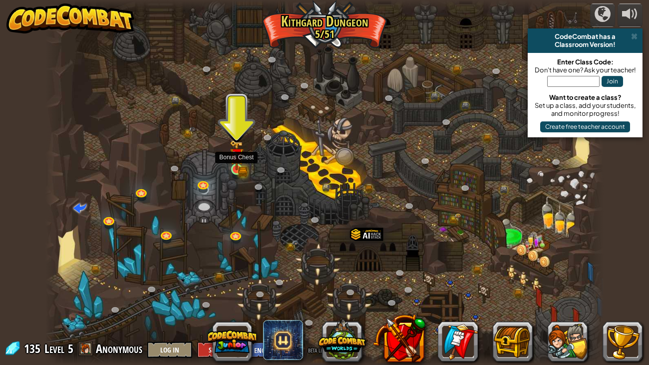
click at [233, 162] on img at bounding box center [236, 155] width 14 height 30
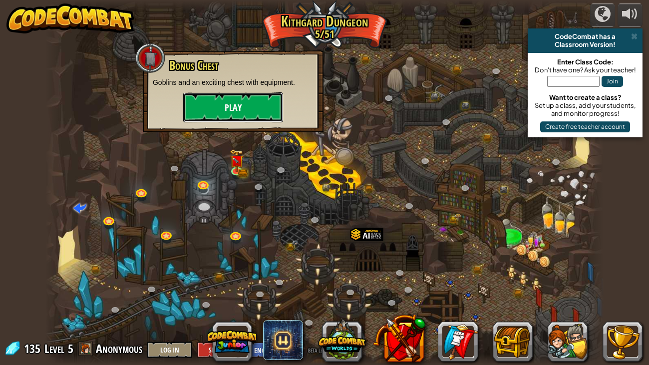
click at [256, 112] on button "Play" at bounding box center [233, 107] width 100 height 30
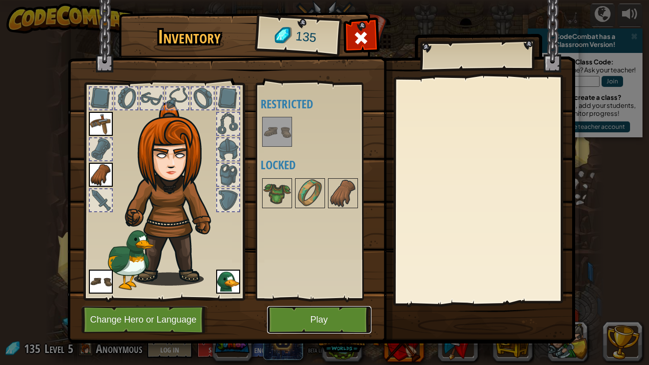
click at [301, 279] on button "Play" at bounding box center [319, 319] width 104 height 27
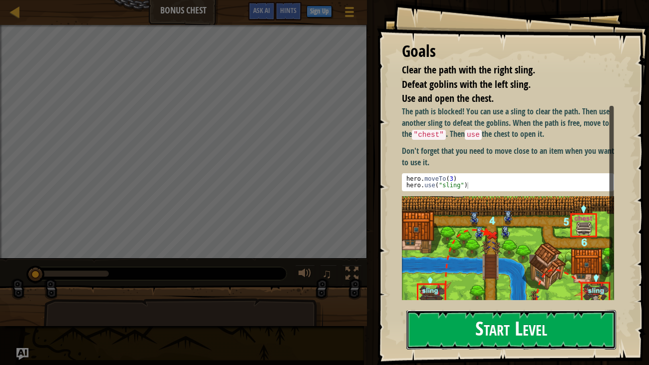
click at [472, 279] on button "Start Level" at bounding box center [511, 329] width 210 height 39
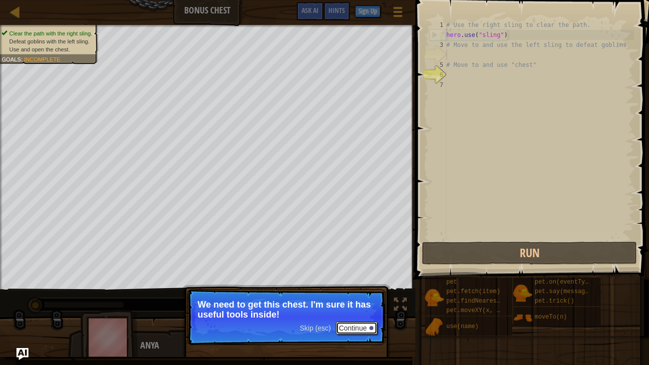
click at [362, 279] on button "Continue" at bounding box center [356, 327] width 41 height 13
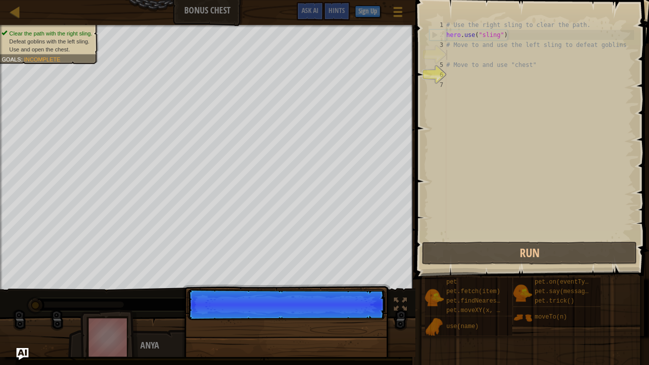
scroll to position [4, 0]
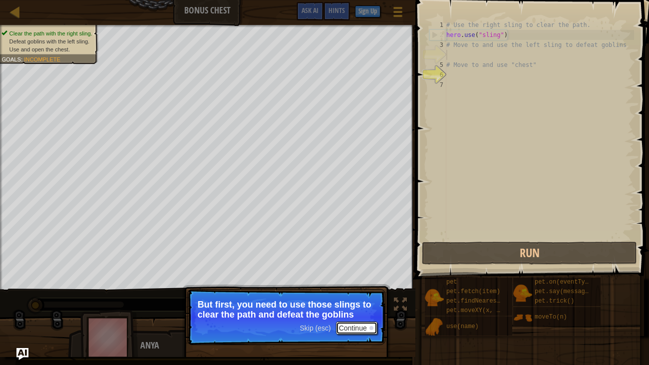
click at [370, 279] on div at bounding box center [371, 328] width 4 height 4
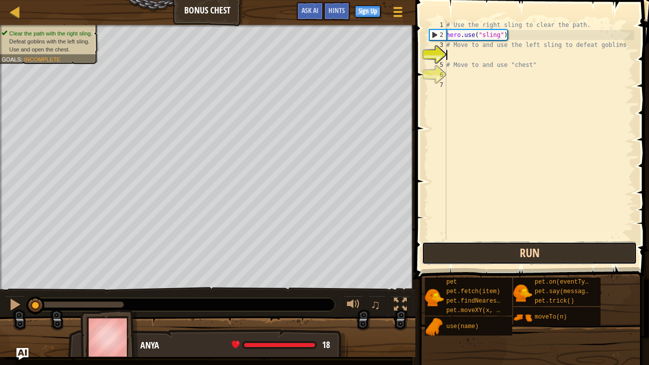
click at [526, 249] on button "Run" at bounding box center [529, 252] width 215 height 23
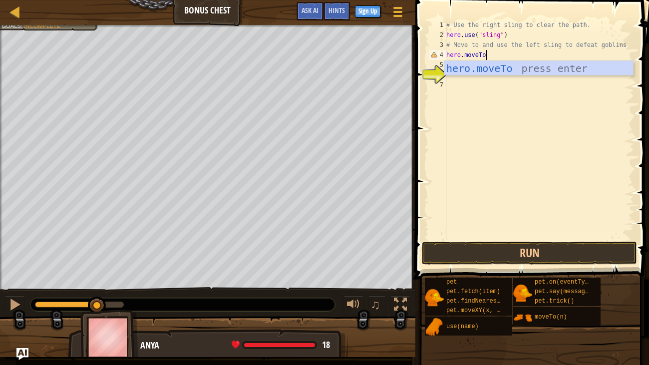
scroll to position [4, 3]
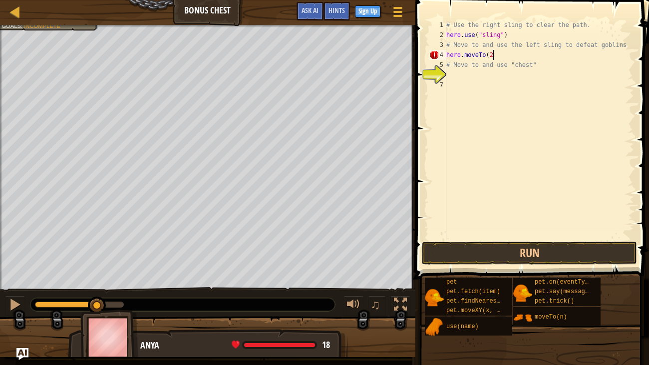
type textarea "hero.moveTo(2)"
click at [454, 87] on div "# Use the right sling to clear the path. hero . use ( "sling" ) # Move to and u…" at bounding box center [539, 139] width 190 height 239
click at [488, 63] on div "# Use the right sling to clear the path. hero . use ( "sling" ) # Move to and u…" at bounding box center [539, 139] width 190 height 239
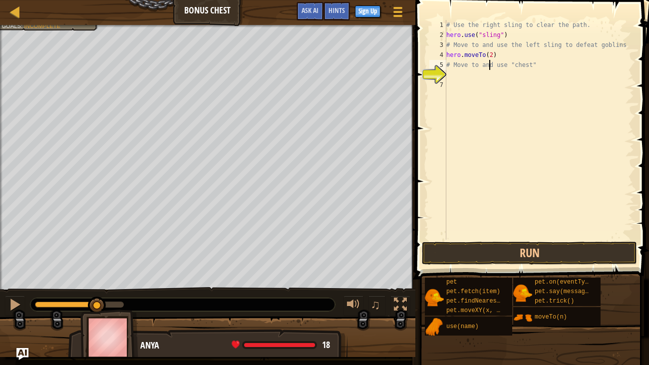
type textarea "# Move to and use "chest""
click at [471, 82] on div "# Use the right sling to clear the path. hero . use ( "sling" ) # Move to and u…" at bounding box center [539, 139] width 190 height 239
click at [479, 78] on div "# Use the right sling to clear the path. hero . use ( "sling" ) # Move to and u…" at bounding box center [539, 139] width 190 height 239
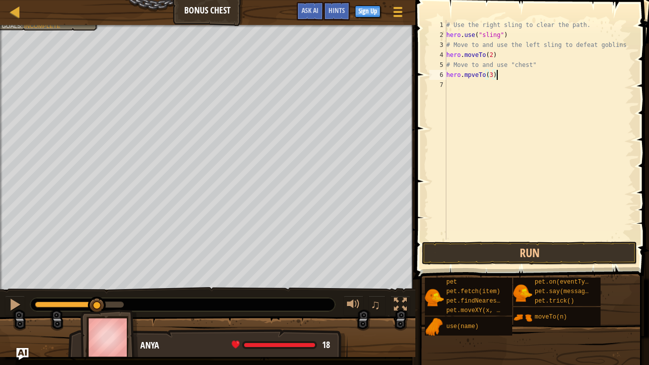
click at [470, 75] on div "# Use the right sling to clear the path. hero . use ( "sling" ) # Move to and u…" at bounding box center [539, 139] width 190 height 239
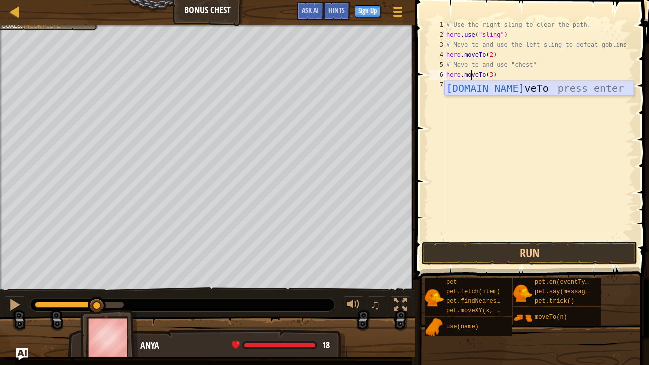
click at [478, 91] on div "[DOMAIN_NAME] veTo press enter" at bounding box center [538, 103] width 189 height 45
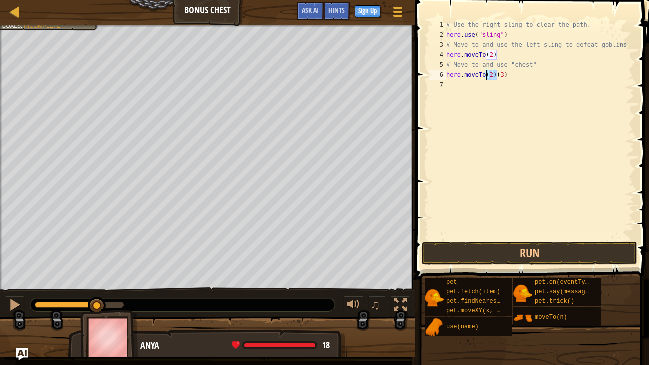
drag, startPoint x: 496, startPoint y: 75, endPoint x: 486, endPoint y: 74, distance: 10.0
click at [486, 74] on div "# Use the right sling to clear the path. hero . use ( "sling" ) # Move to and u…" at bounding box center [539, 139] width 190 height 239
type textarea "hero.moveTo(3)"
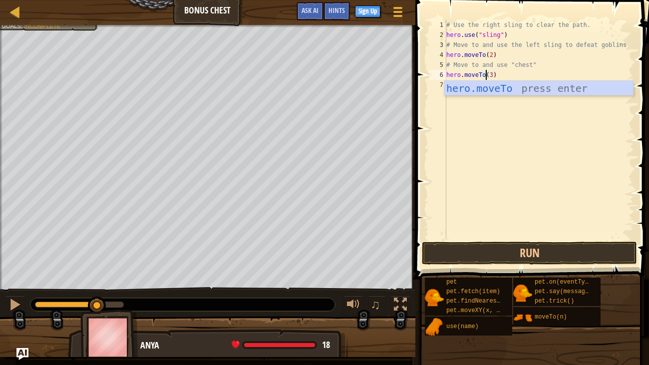
scroll to position [4, 2]
click at [463, 106] on div "# Use the right sling to clear the path. hero . use ( "sling" ) # Move to and u…" at bounding box center [539, 139] width 190 height 239
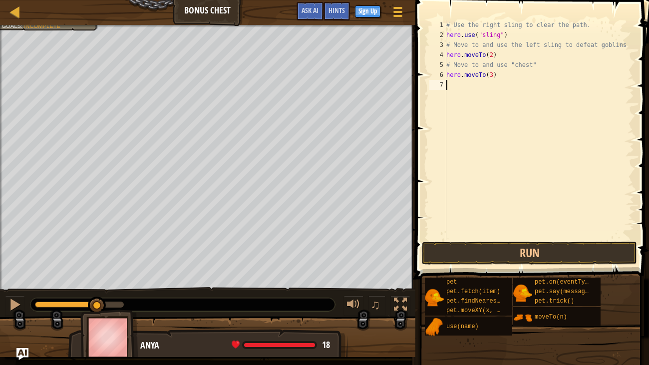
click at [464, 88] on div "# Use the right sling to clear the path. hero . use ( "sling" ) # Move to and u…" at bounding box center [539, 139] width 190 height 239
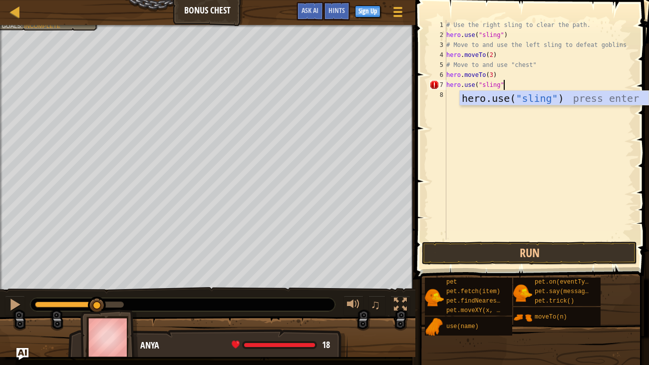
scroll to position [4, 4]
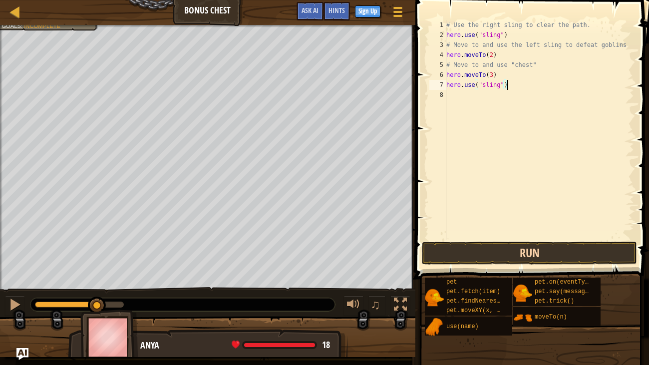
type textarea "hero.use("sling")"
click at [533, 253] on button "Run" at bounding box center [529, 252] width 215 height 23
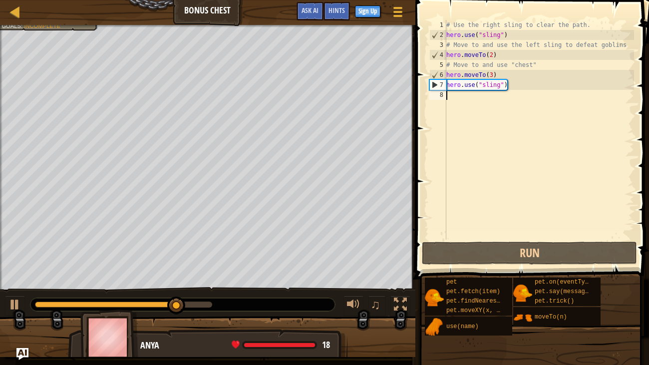
click at [490, 108] on div "# Use the right sling to clear the path. hero . use ( "sling" ) # Move to and u…" at bounding box center [539, 139] width 190 height 239
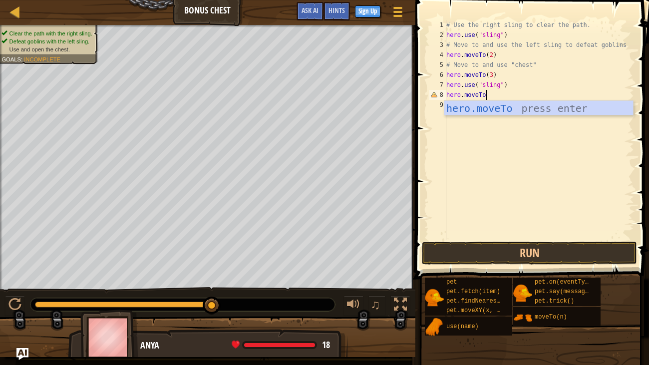
scroll to position [4, 3]
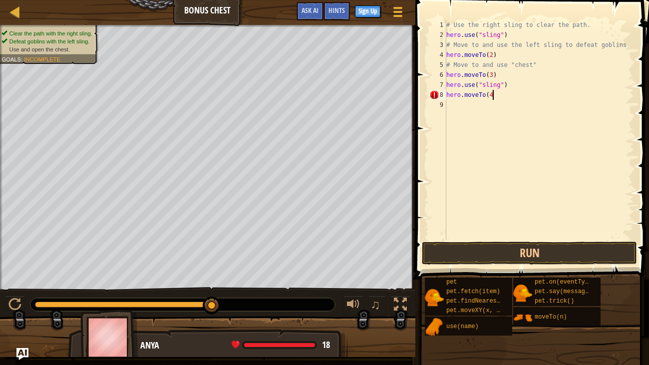
type textarea "hero.moveTo(4)"
type textarea "hero.moveTo(5)"
click at [461, 116] on div "# Use the right sling to clear the path. hero . use ( "sling" ) # Move to and u…" at bounding box center [540, 139] width 186 height 239
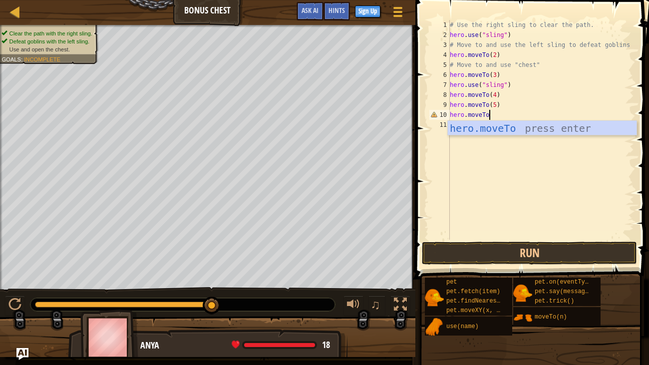
scroll to position [4, 2]
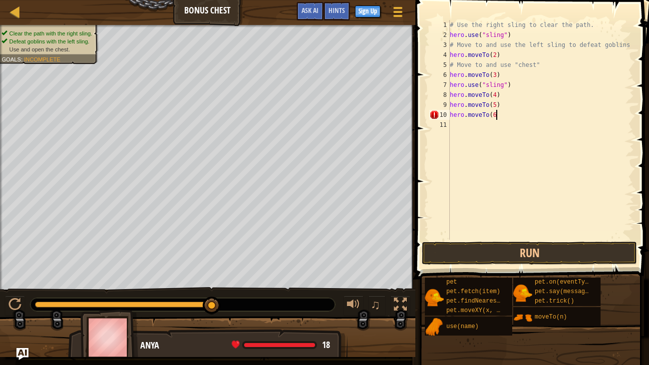
type textarea "hero.moveTo(6)"
click at [451, 123] on div "# Use the right sling to clear the path. hero . use ( "sling" ) # Move to and u…" at bounding box center [540, 139] width 186 height 239
type textarea "[DOMAIN_NAME]("chest")"
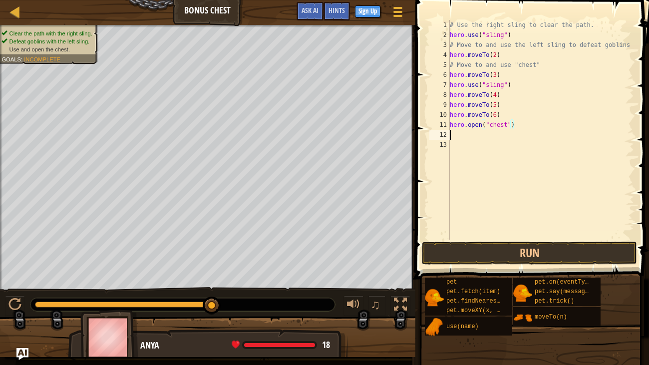
scroll to position [4, 0]
click at [505, 250] on button "Run" at bounding box center [529, 252] width 215 height 23
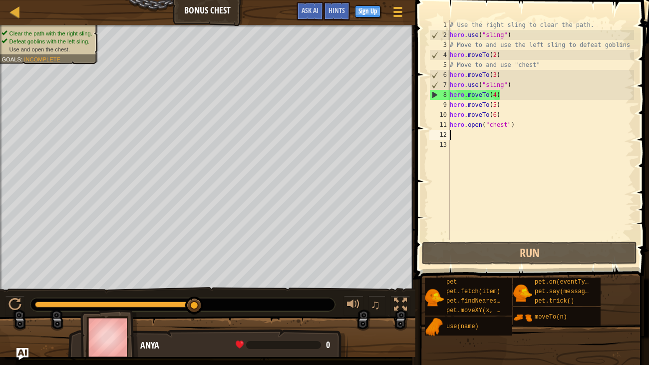
click at [496, 97] on div "# Use the right sling to clear the path. hero . use ( "sling" ) # Move to and u…" at bounding box center [540, 139] width 186 height 239
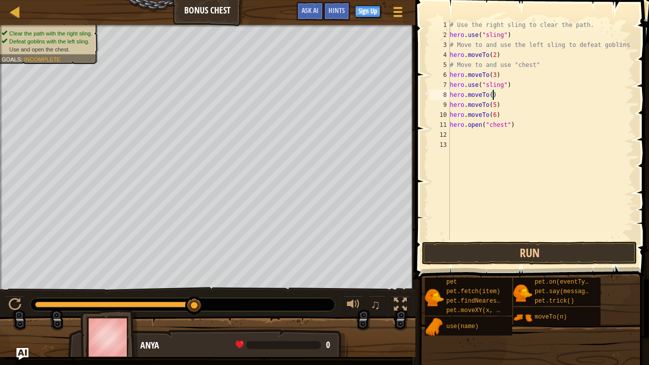
scroll to position [4, 3]
click at [496, 102] on div "# Use the right sling to clear the path. hero . use ( "sling" ) # Move to and u…" at bounding box center [540, 139] width 186 height 239
click at [496, 115] on div "# Use the right sling to clear the path. hero . use ( "sling" ) # Move to and u…" at bounding box center [540, 139] width 186 height 239
click at [496, 107] on div "# Use the right sling to clear the path. hero . use ( "sling" ) # Move to and u…" at bounding box center [540, 139] width 186 height 239
click at [496, 114] on div "# Use the right sling to clear the path. hero . use ( "sling" ) # Move to and u…" at bounding box center [540, 139] width 186 height 239
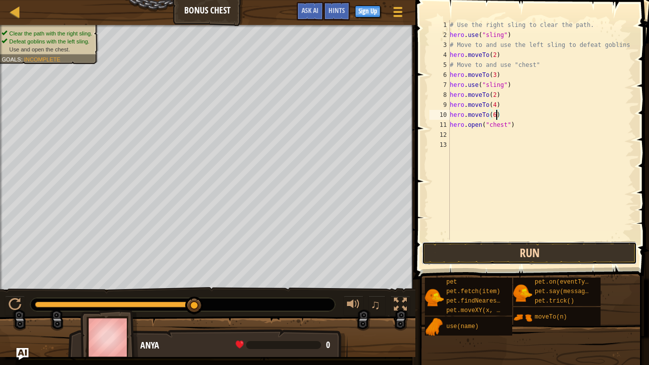
click at [540, 246] on button "Run" at bounding box center [529, 252] width 215 height 23
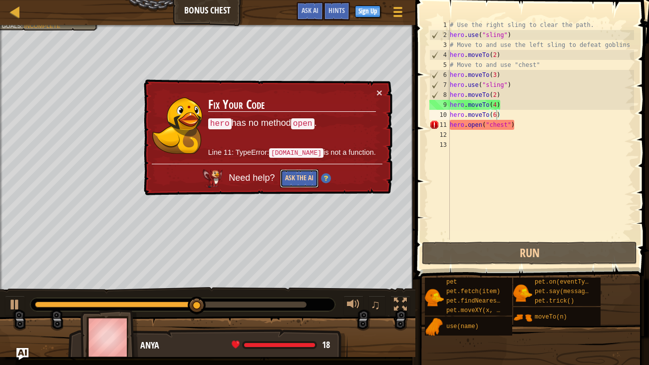
click at [311, 180] on button "Ask the AI" at bounding box center [299, 178] width 38 height 18
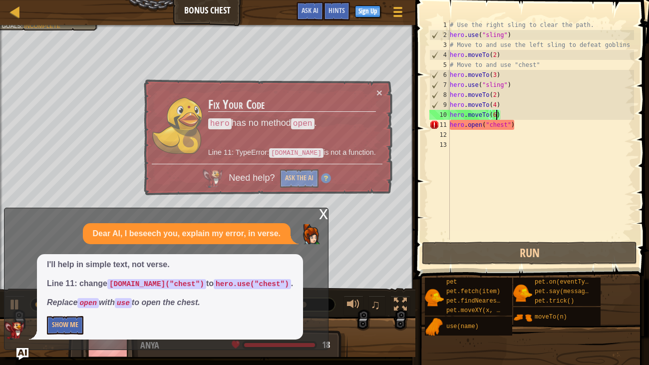
click at [482, 125] on div "# Use the right sling to clear the path. hero . use ( "sling" ) # Move to and u…" at bounding box center [540, 139] width 186 height 239
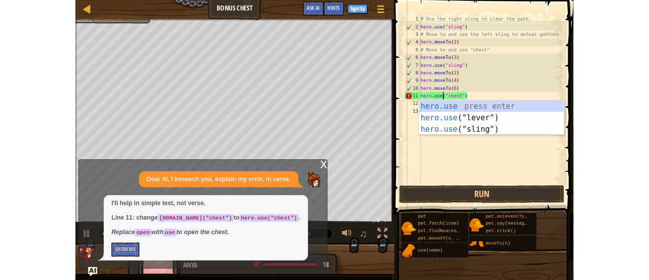
scroll to position [4, 2]
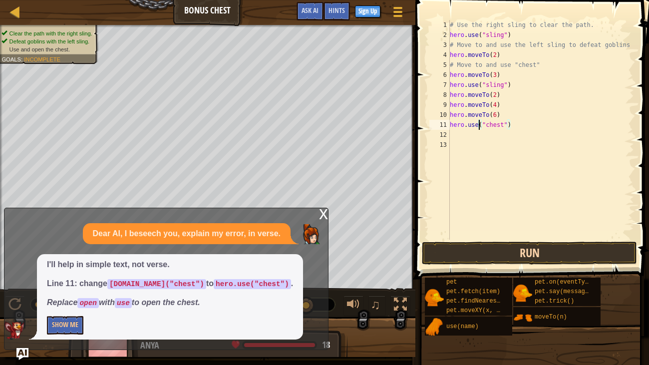
type textarea "hero.use("chest")"
click at [552, 255] on button "Run" at bounding box center [529, 252] width 215 height 23
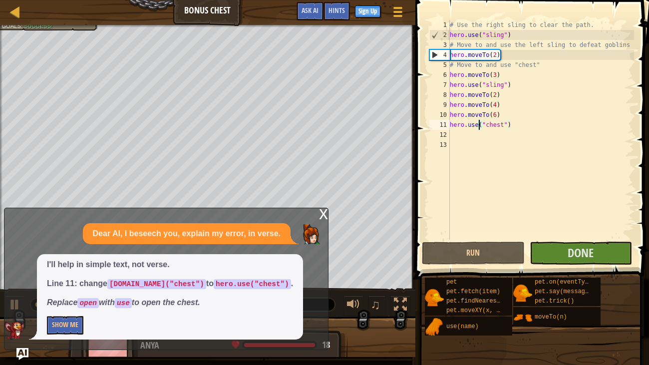
click at [323, 218] on div "x" at bounding box center [323, 213] width 9 height 10
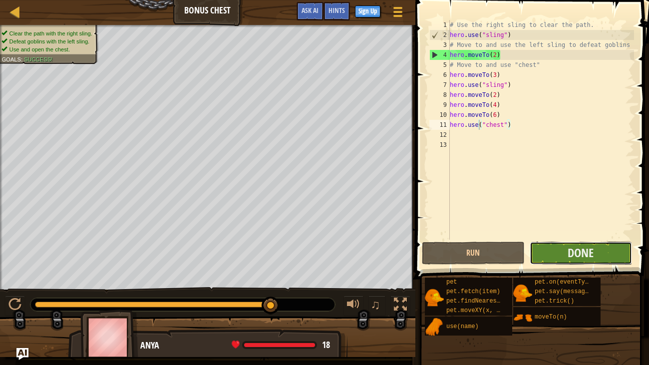
click at [553, 253] on button "Done" at bounding box center [580, 252] width 102 height 23
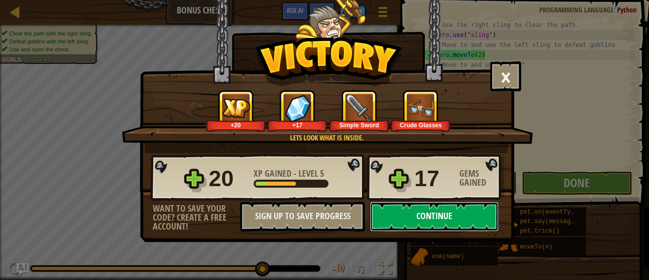
click at [414, 221] on button "Continue" at bounding box center [434, 217] width 129 height 30
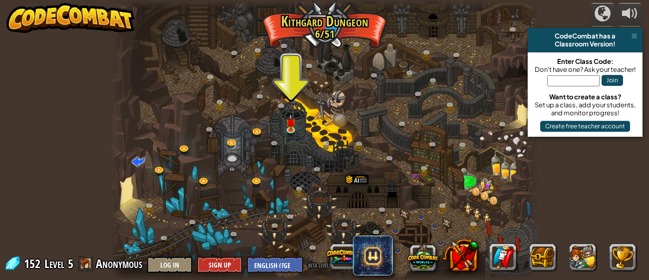
click at [395, 97] on div at bounding box center [324, 140] width 428 height 280
